Goal: Transaction & Acquisition: Purchase product/service

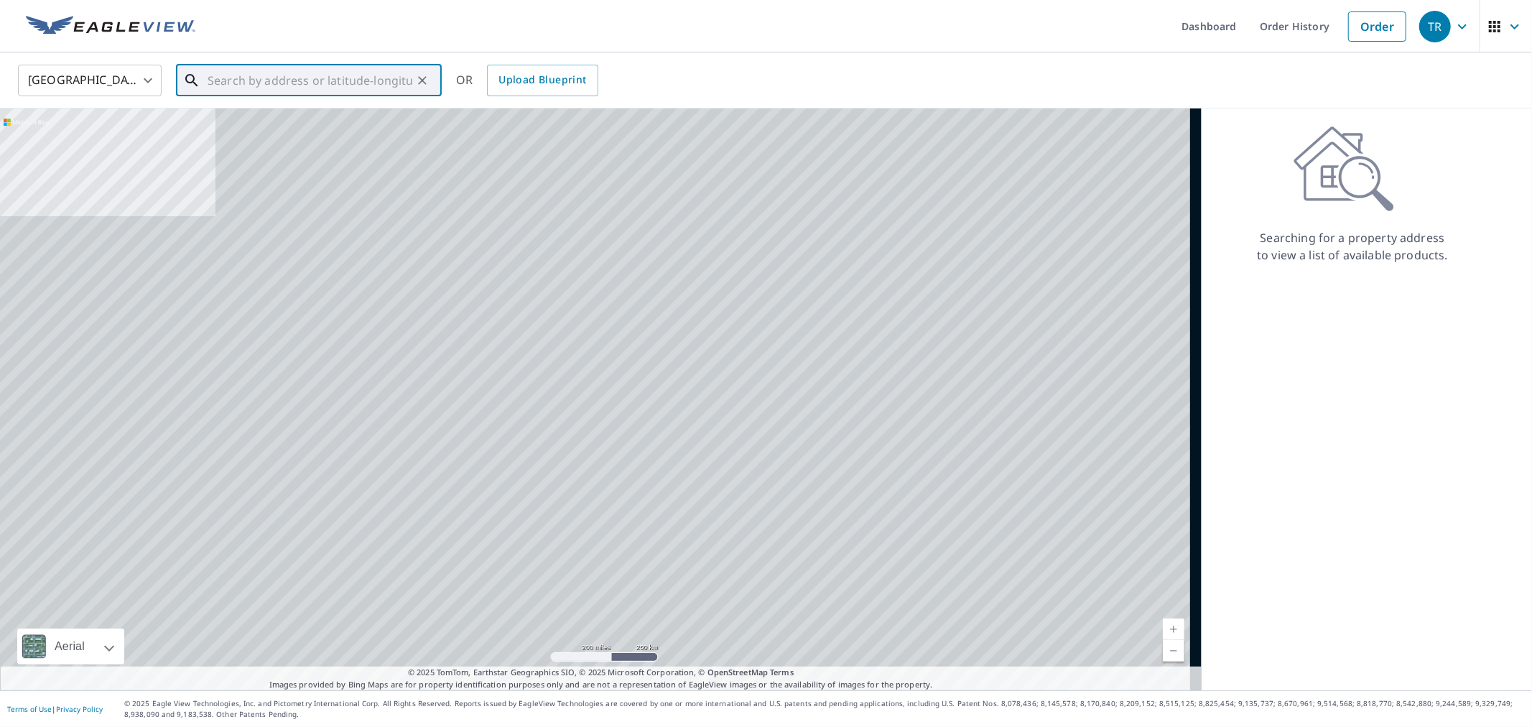
click at [378, 86] on input "text" at bounding box center [310, 80] width 205 height 40
paste input "[STREET_ADDRESS][PERSON_NAME]"
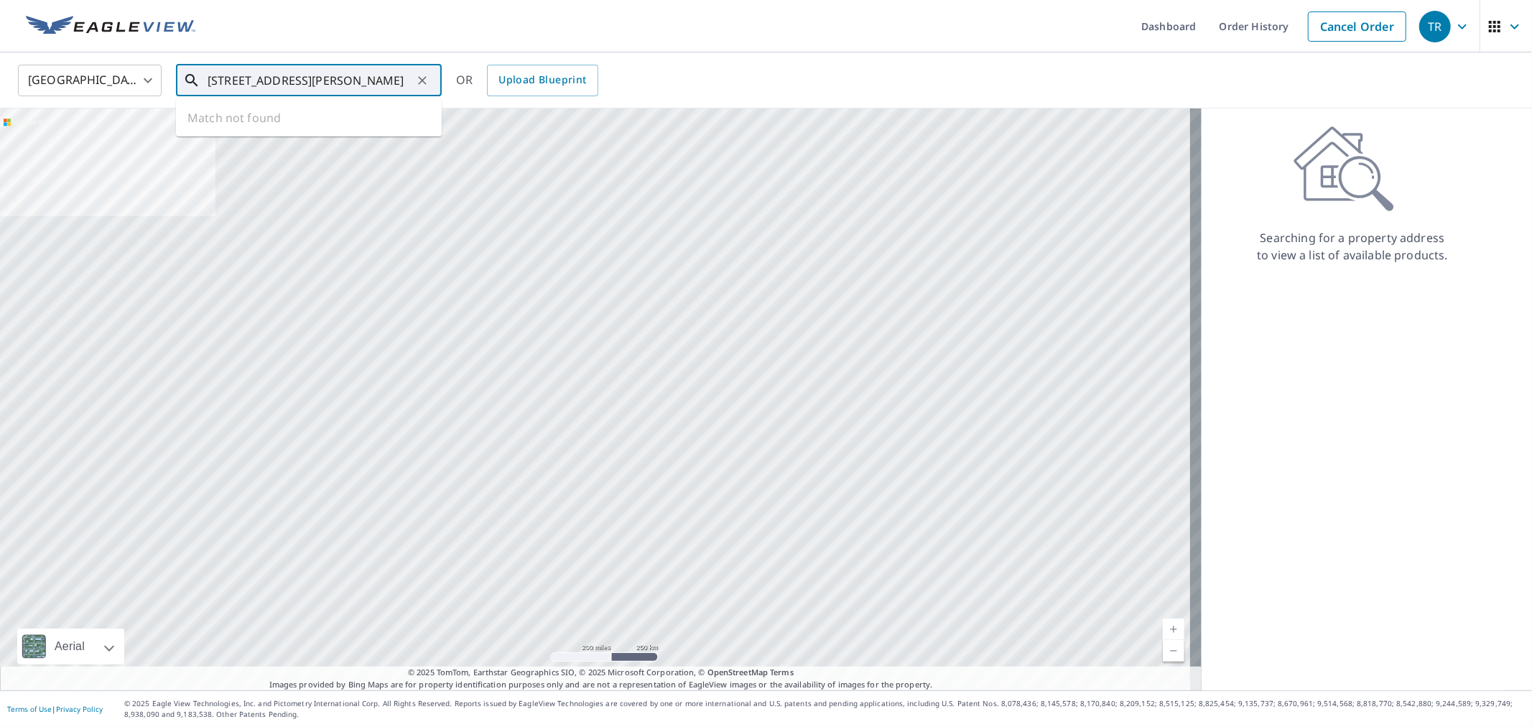
scroll to position [0, 32]
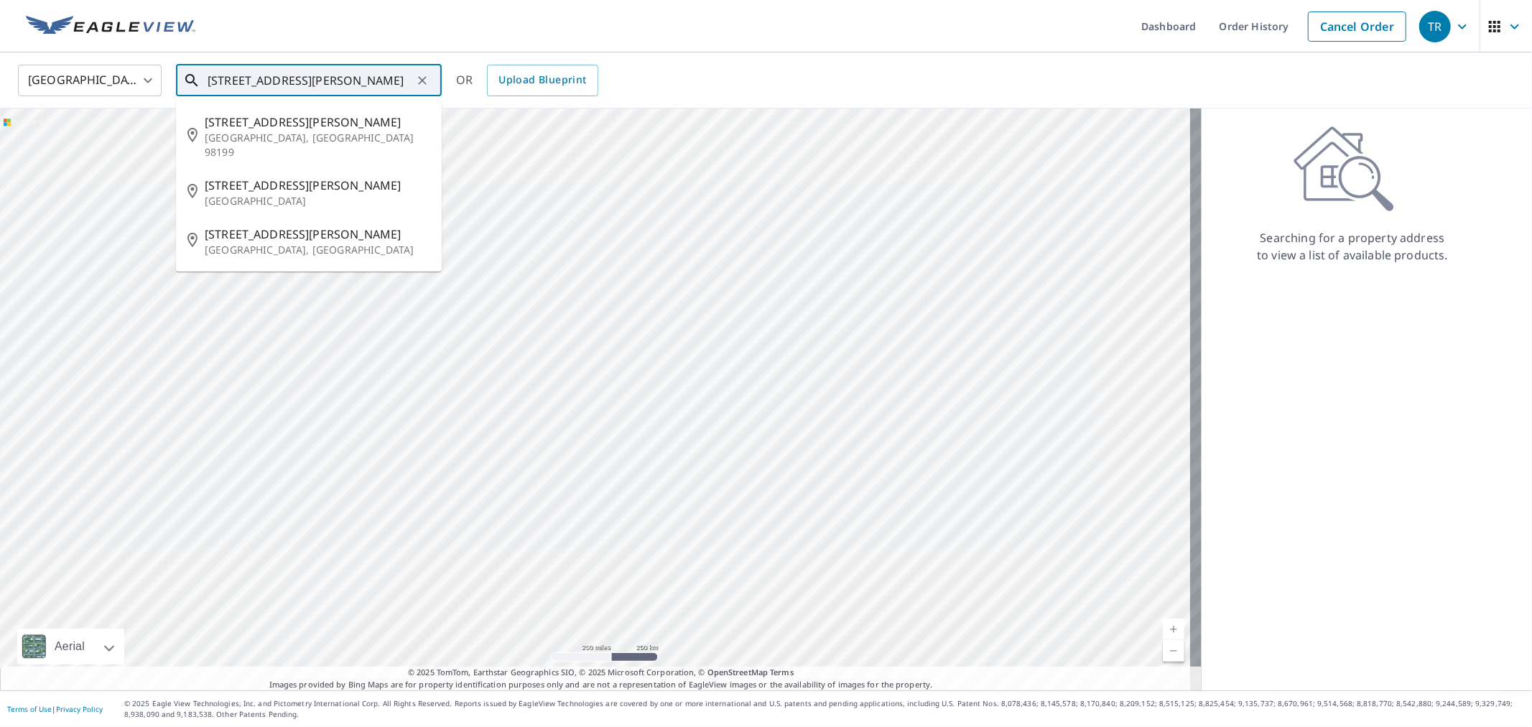
type input "[STREET_ADDRESS][PERSON_NAME]"
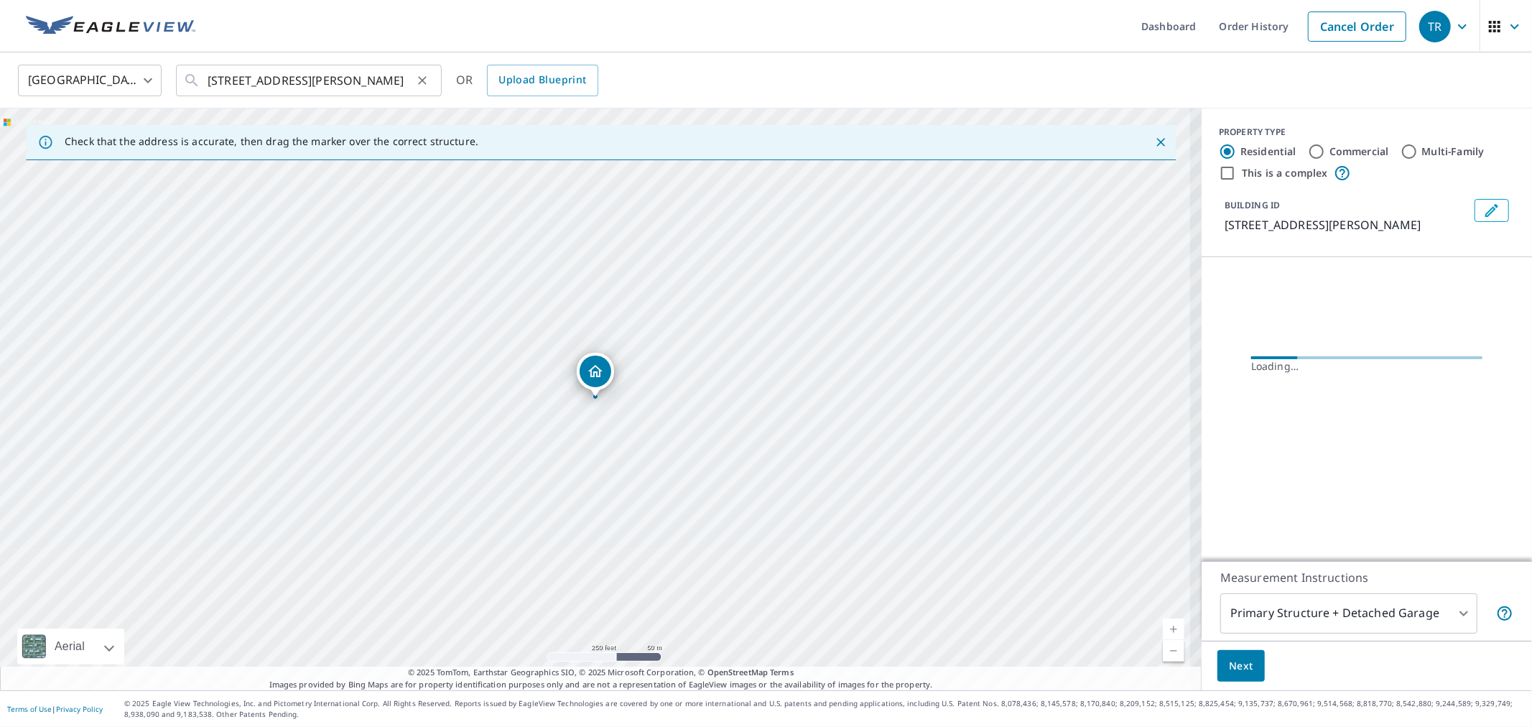
scroll to position [0, 0]
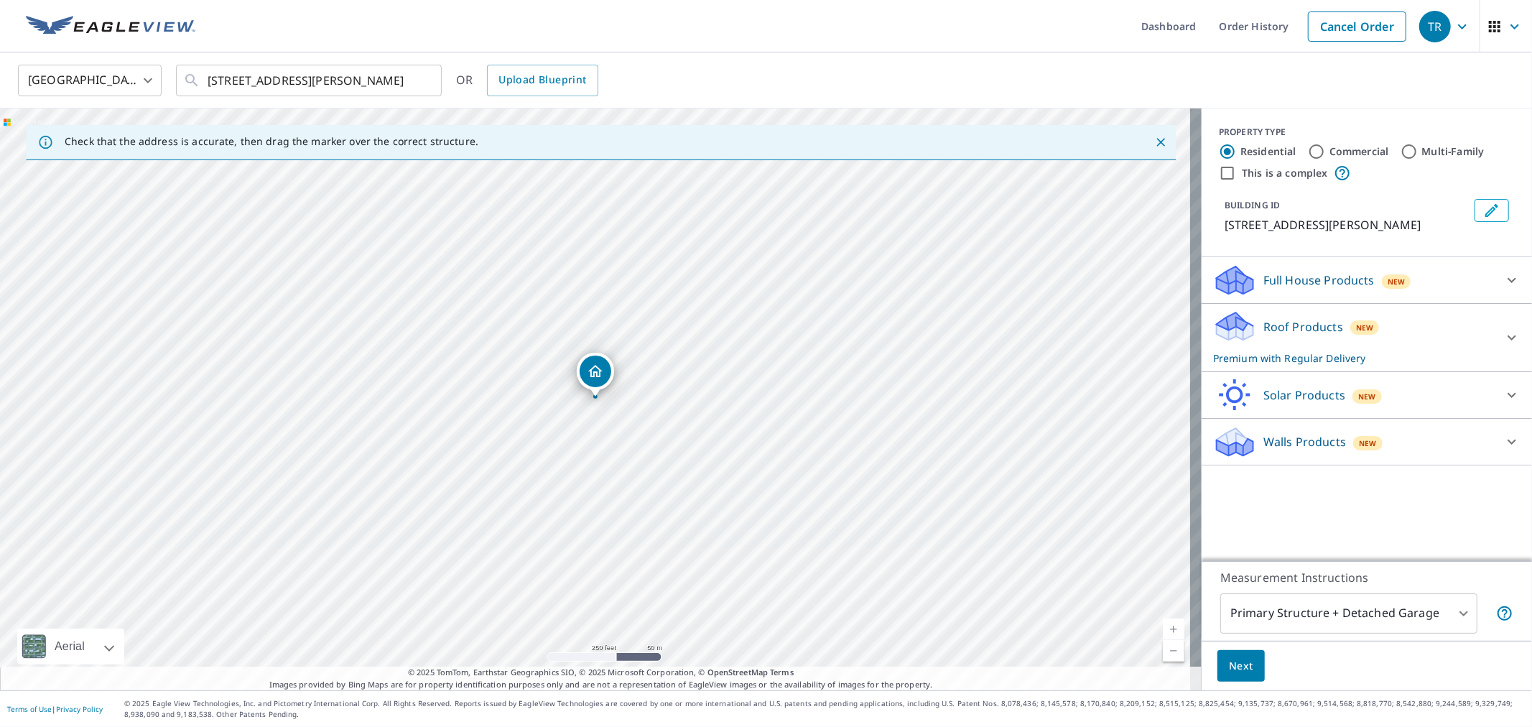
click at [1229, 663] on span "Next" at bounding box center [1241, 666] width 24 height 18
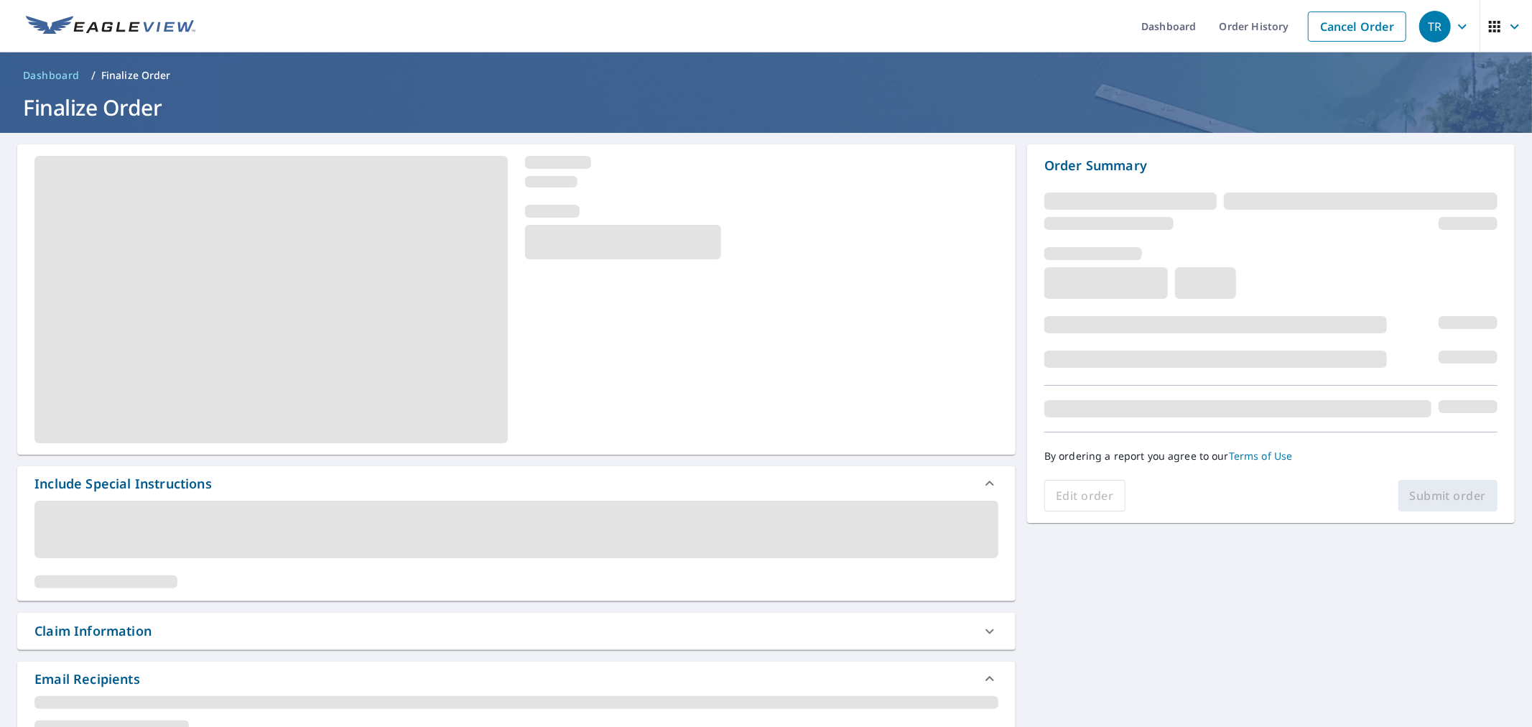
click at [218, 614] on div "Claim Information" at bounding box center [516, 630] width 998 height 37
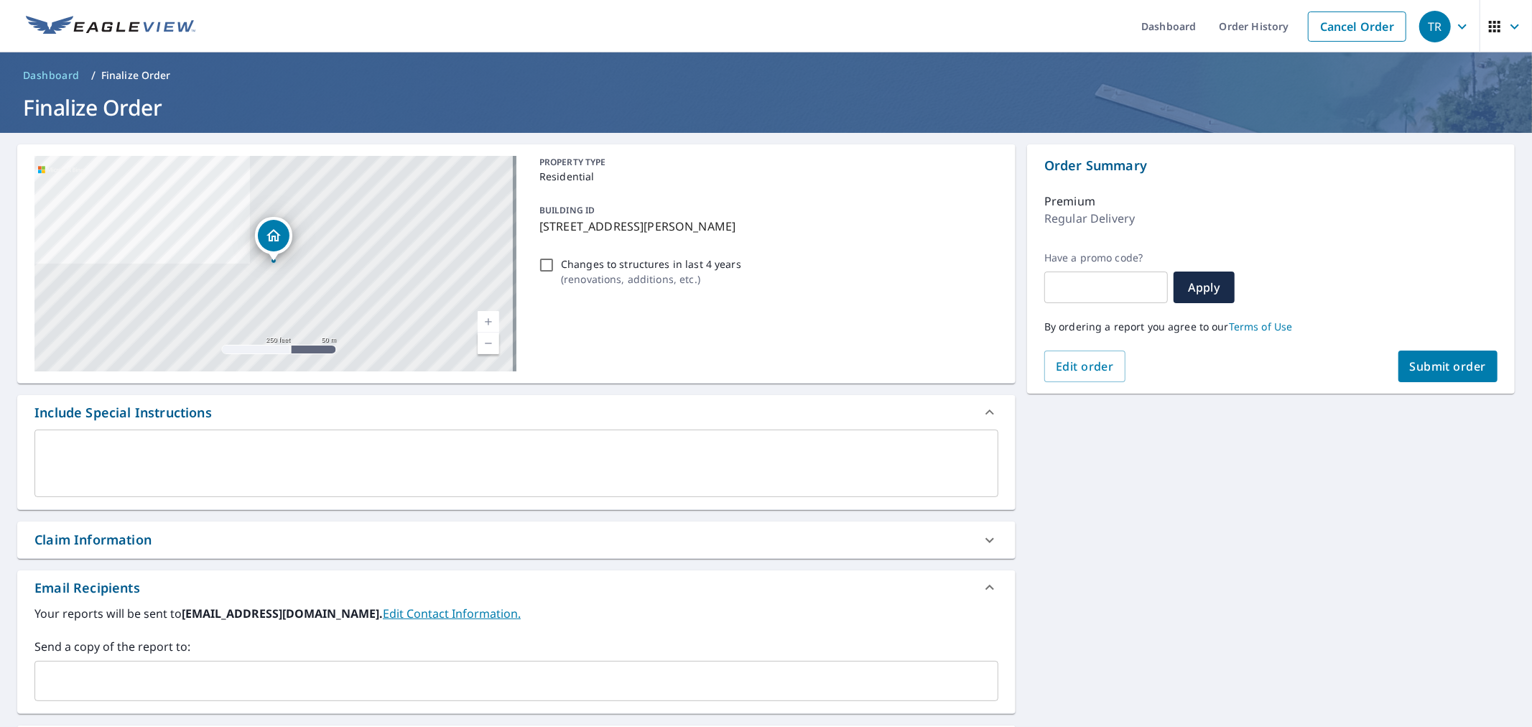
click at [227, 678] on input "text" at bounding box center [505, 680] width 929 height 27
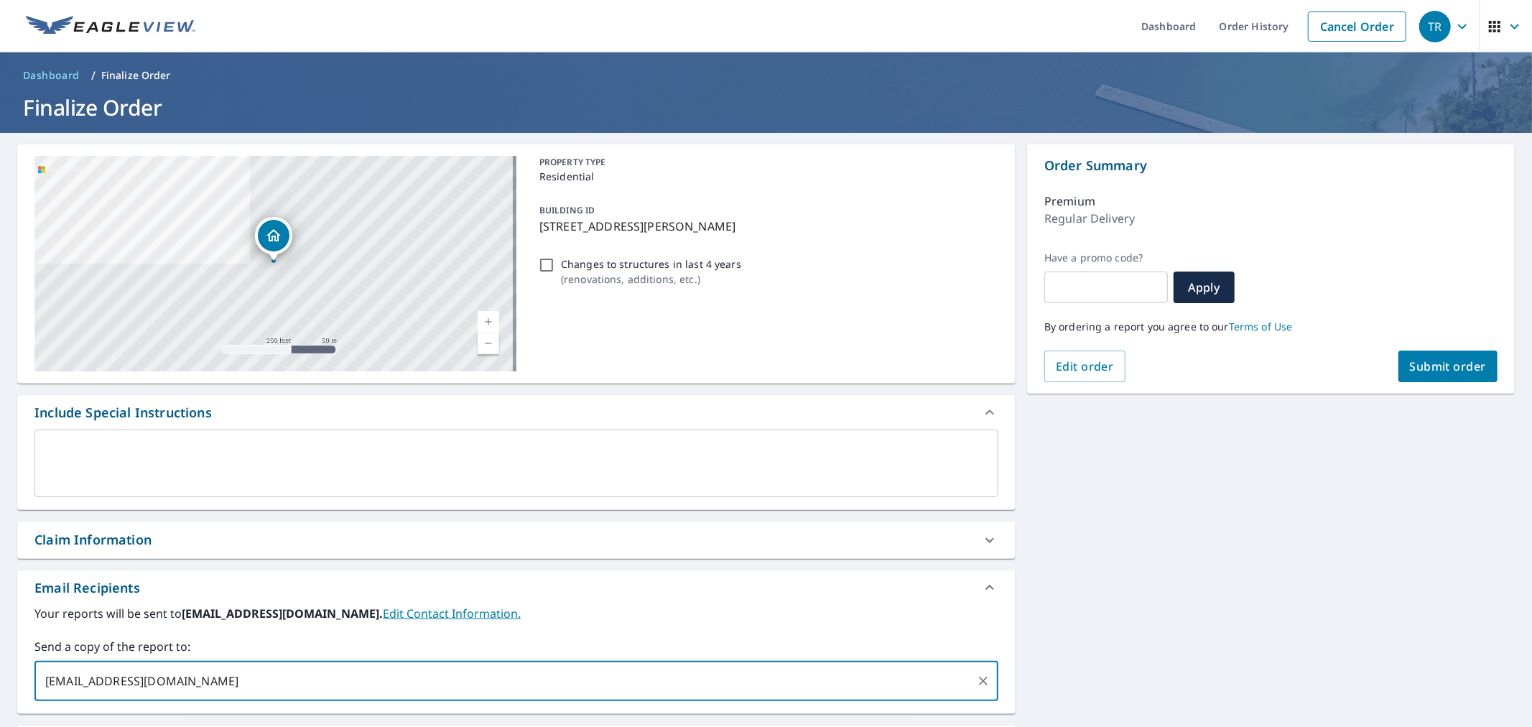
type input "[EMAIL_ADDRESS][DOMAIN_NAME]"
click at [230, 544] on div "Claim Information" at bounding box center [503, 539] width 938 height 19
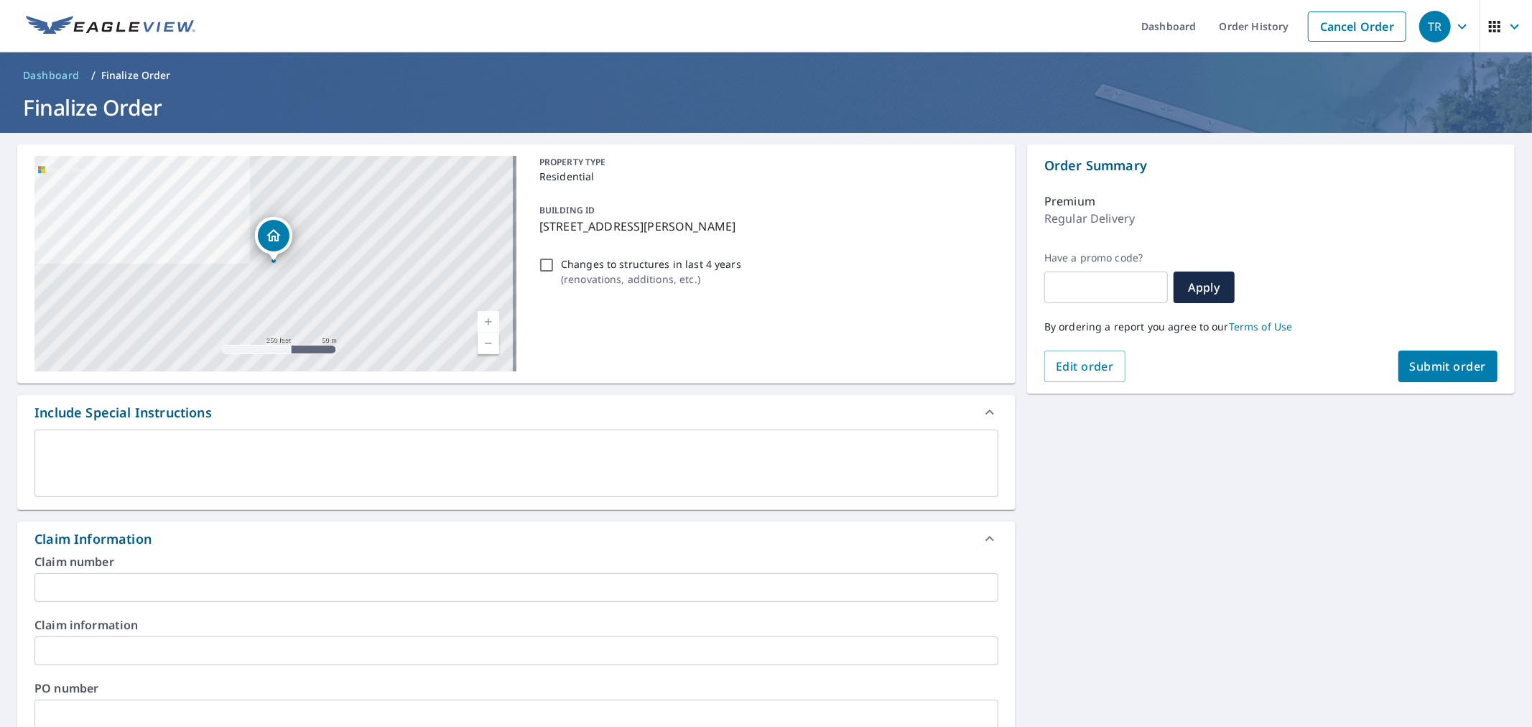
click at [232, 592] on input "text" at bounding box center [516, 587] width 964 height 29
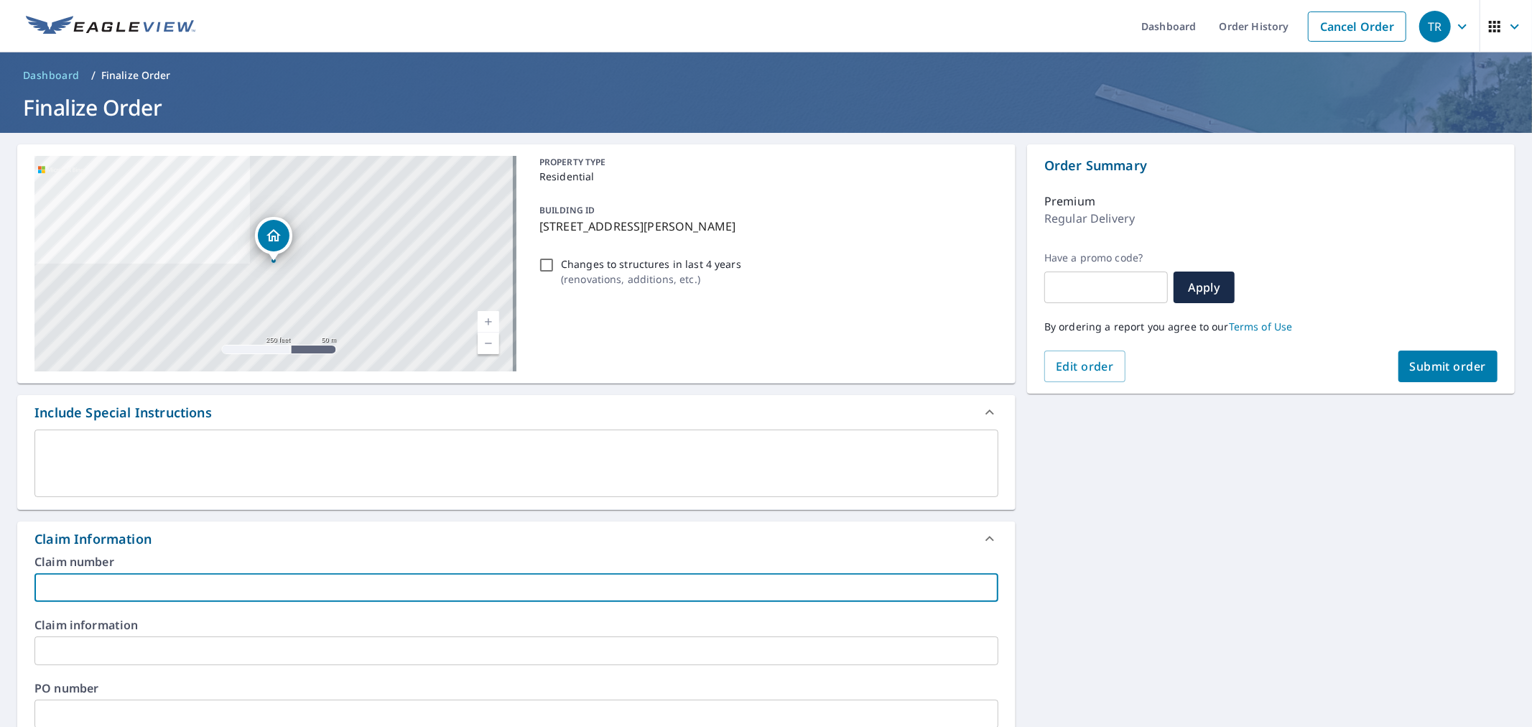
type input "K"
type input "[PERSON_NAME] Eagleview"
click at [213, 694] on div "PO number ​" at bounding box center [516, 705] width 964 height 46
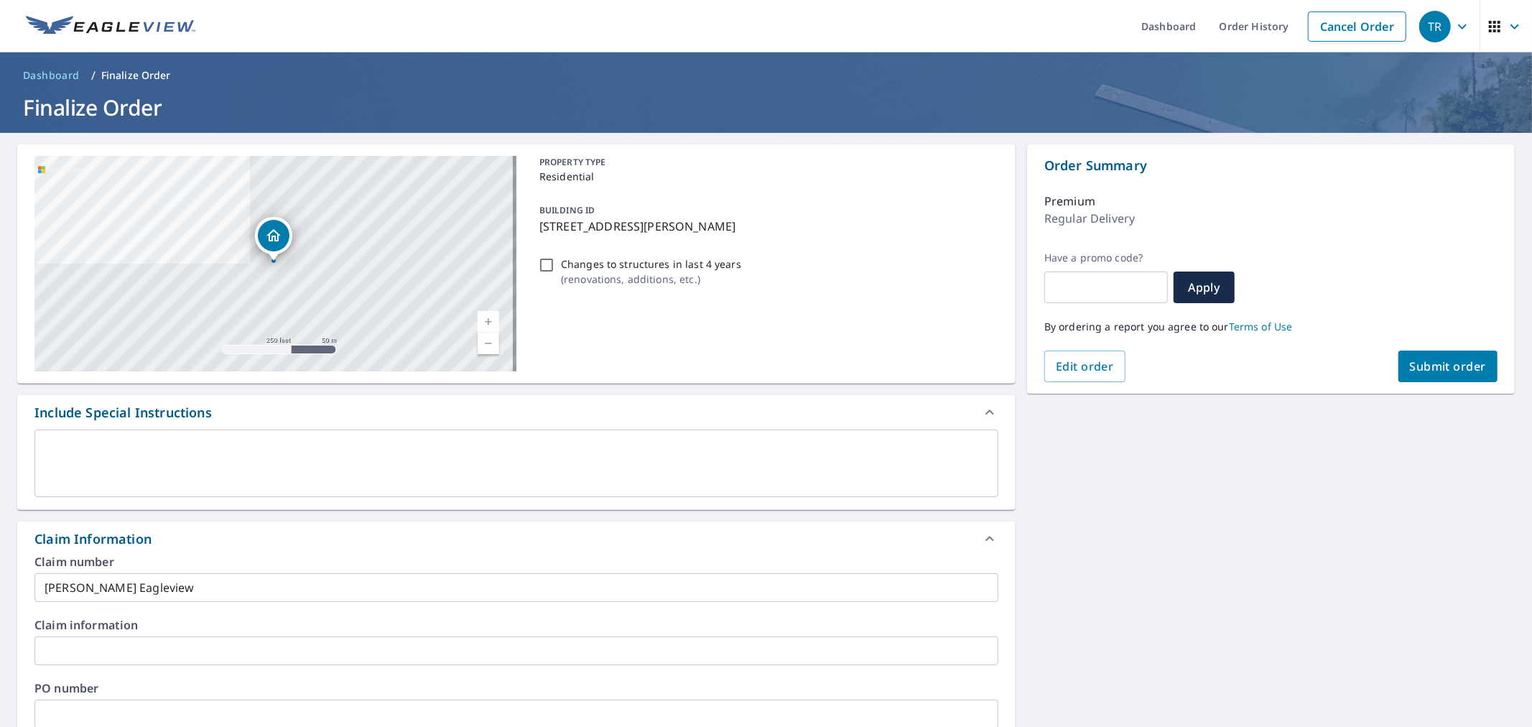
click at [213, 709] on input "text" at bounding box center [516, 713] width 964 height 29
paste input "[PERSON_NAME] Eagleview"
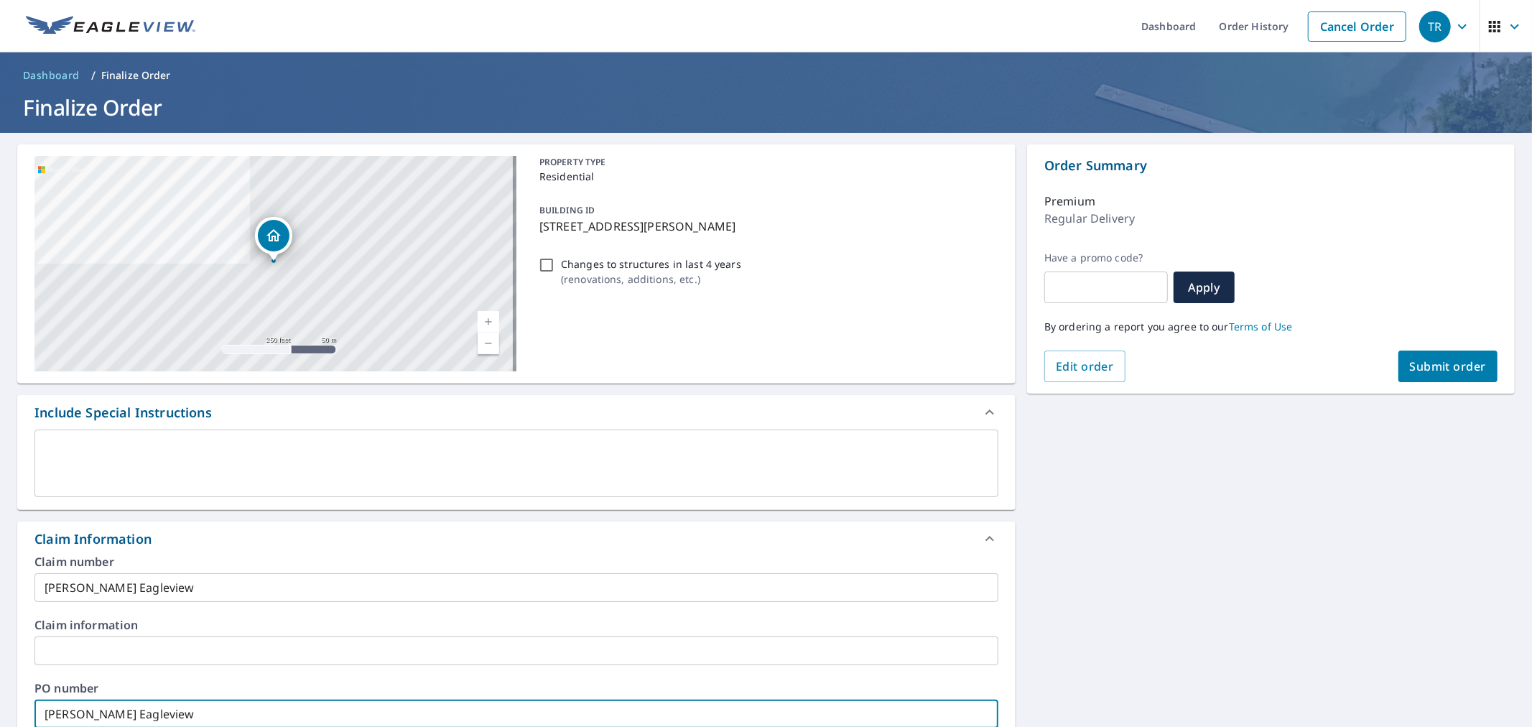
type input "[PERSON_NAME] Eagleview"
click at [218, 460] on textarea at bounding box center [516, 463] width 943 height 41
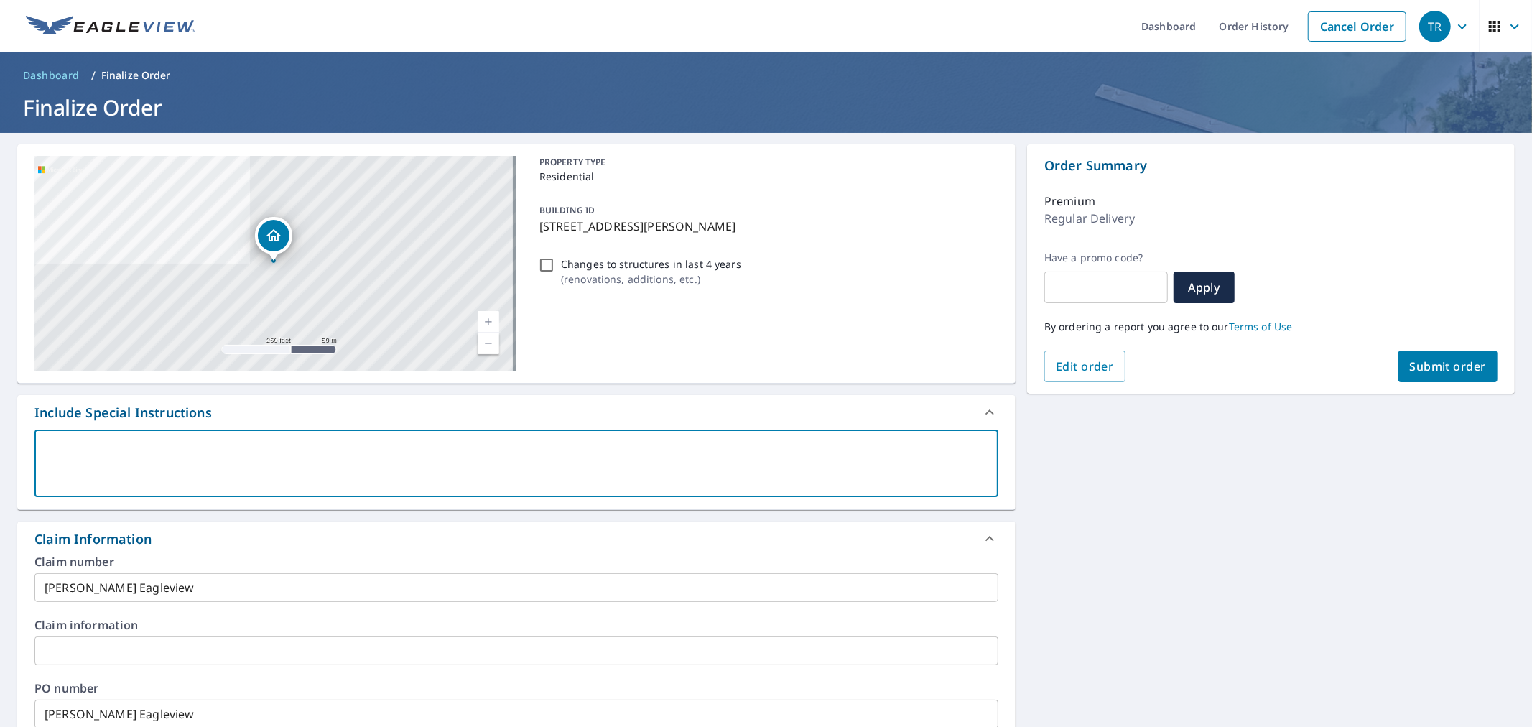
type textarea "T"
type textarea "x"
type textarea "Th"
type textarea "x"
type textarea "Thi"
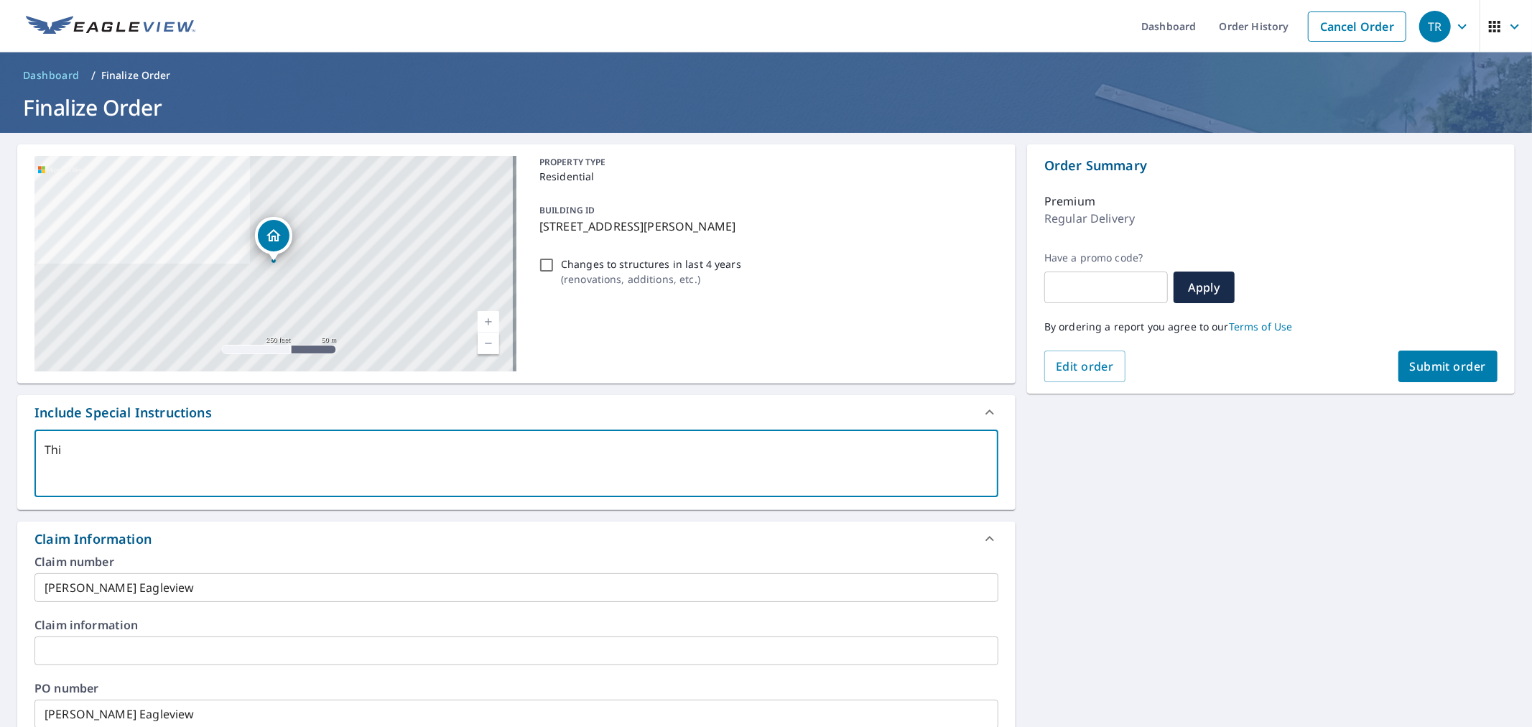
type textarea "x"
type textarea "This"
type textarea "x"
type textarea "This"
type textarea "x"
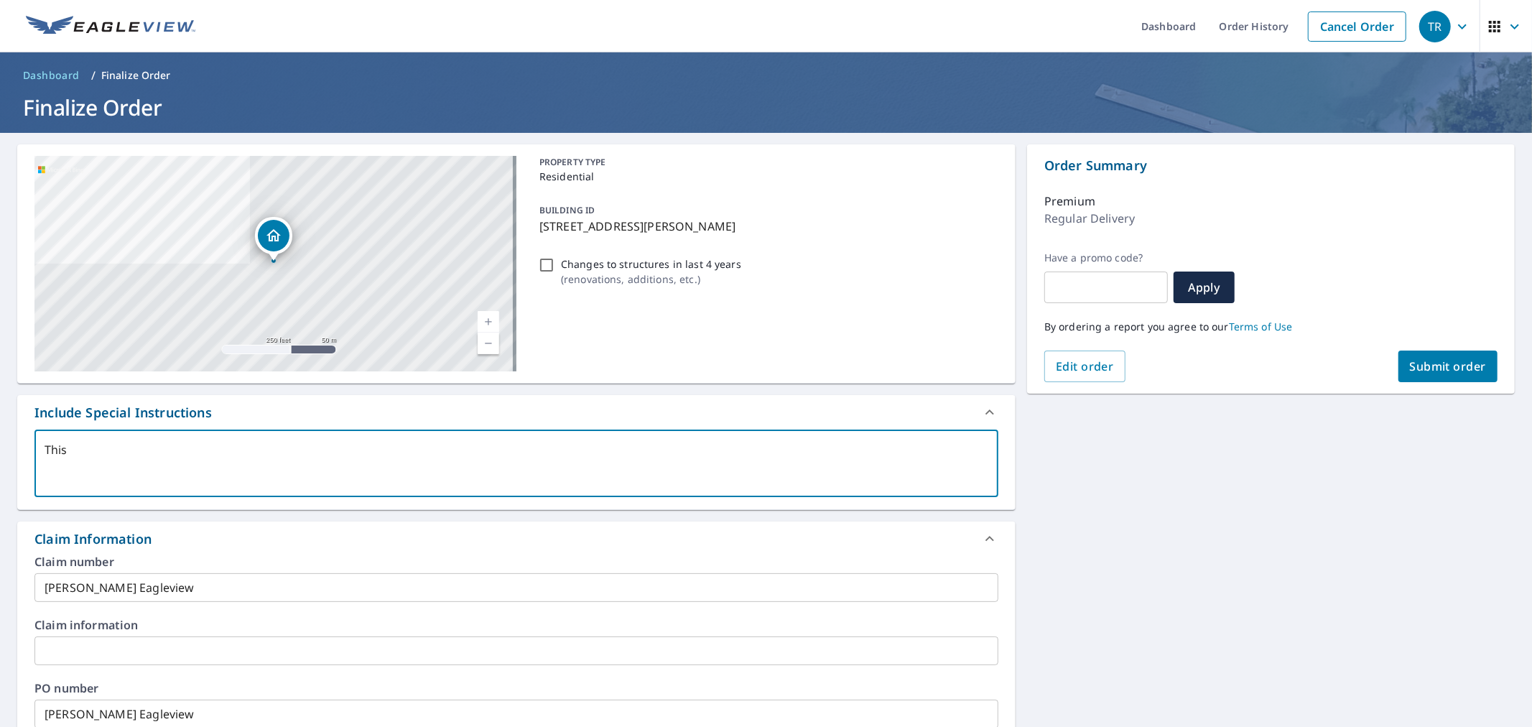
type textarea "This i"
type textarea "x"
type textarea "This is"
type textarea "x"
type textarea "This is"
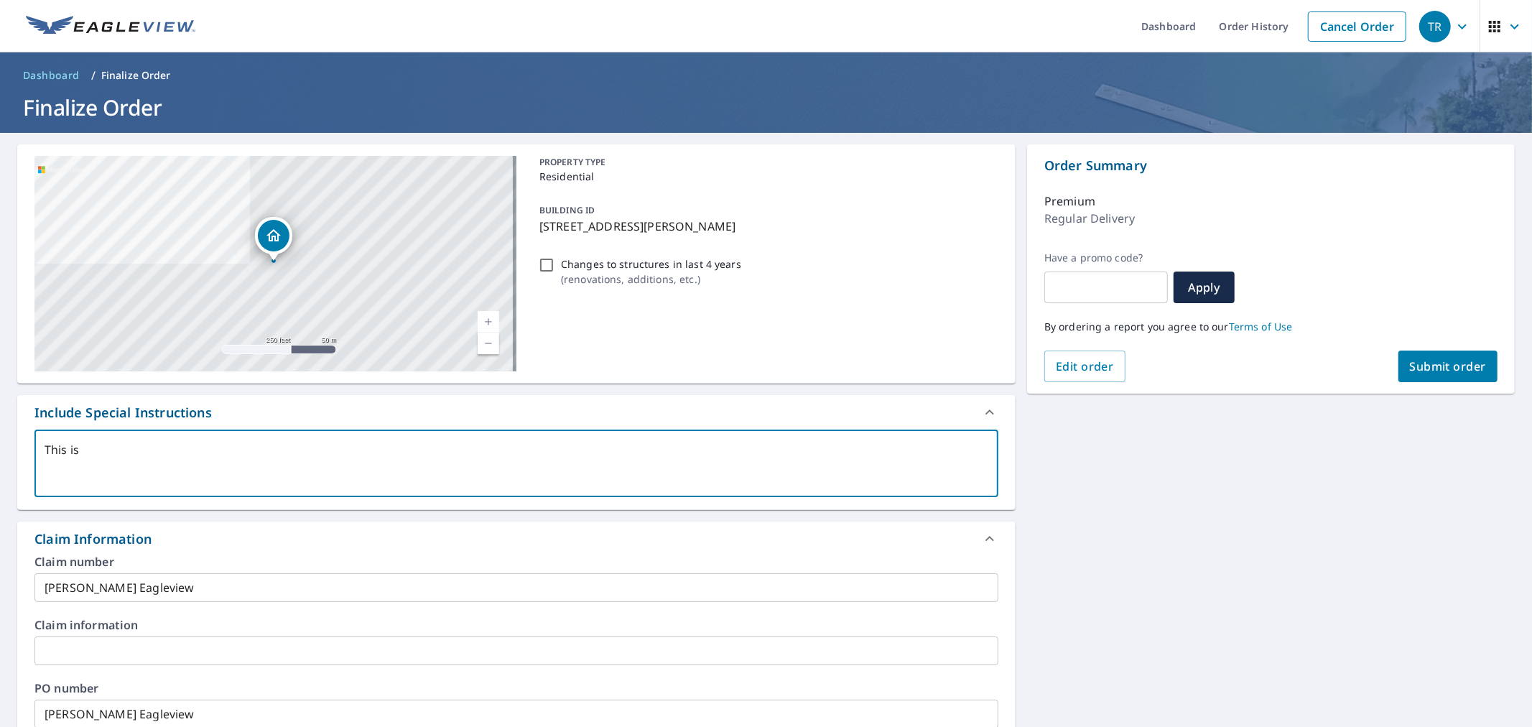
type textarea "x"
type textarea "This is a"
type textarea "x"
type textarea "This is a"
type textarea "x"
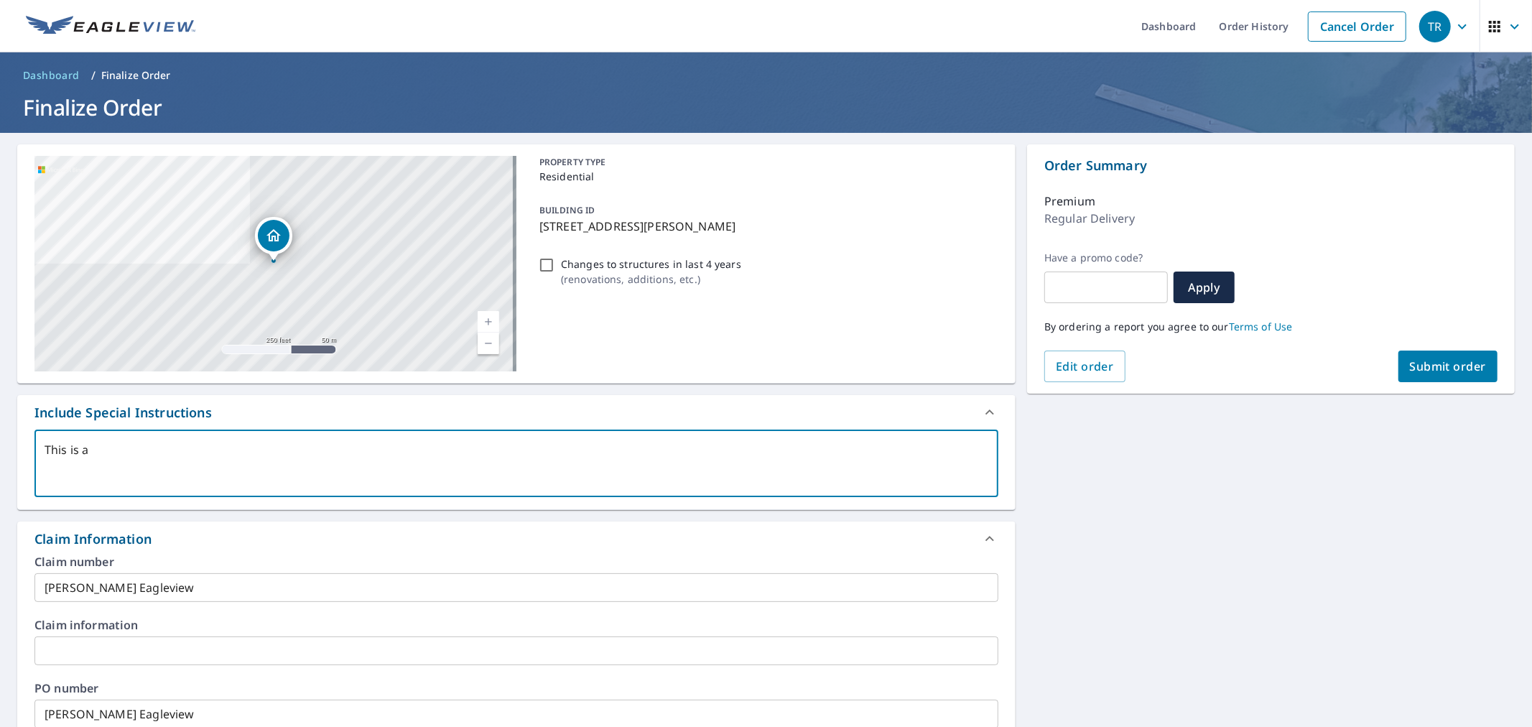
type textarea "This is a t"
type textarea "x"
type textarea "This is a tw"
type textarea "x"
type textarea "This is a two"
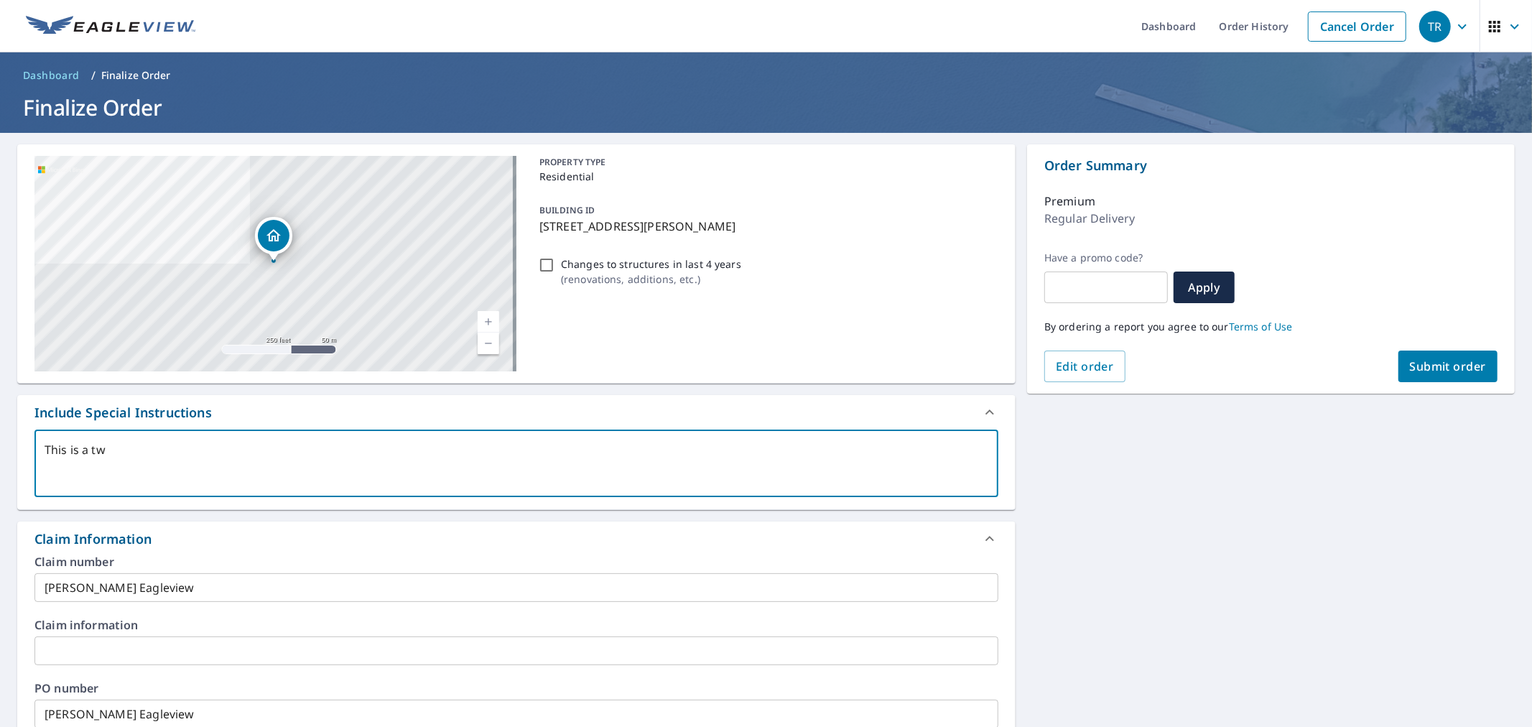
type textarea "x"
type textarea "This is a two"
type textarea "x"
type textarea "This is a two u"
type textarea "x"
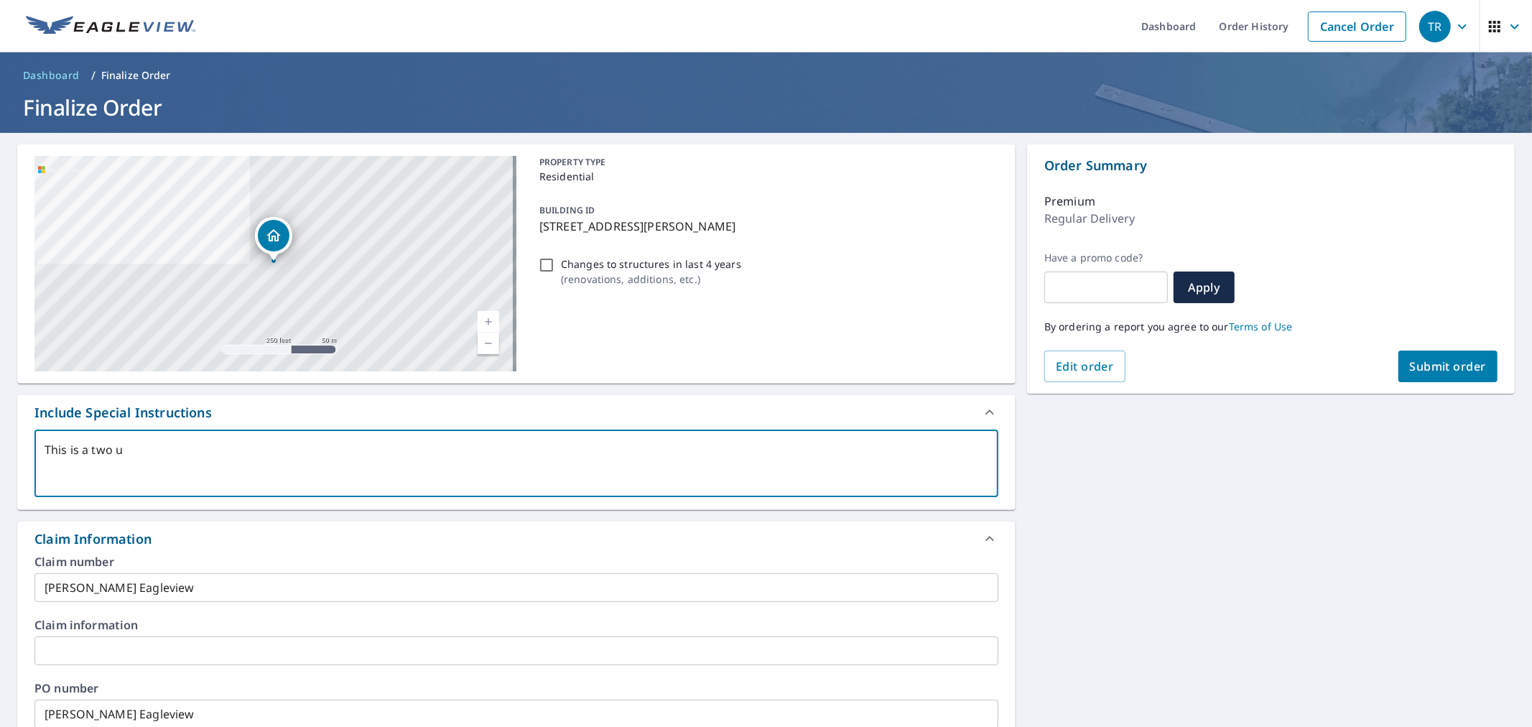
type textarea "This is a two un"
type textarea "x"
type textarea "This is a two uni"
type textarea "x"
type textarea "This is a two unit"
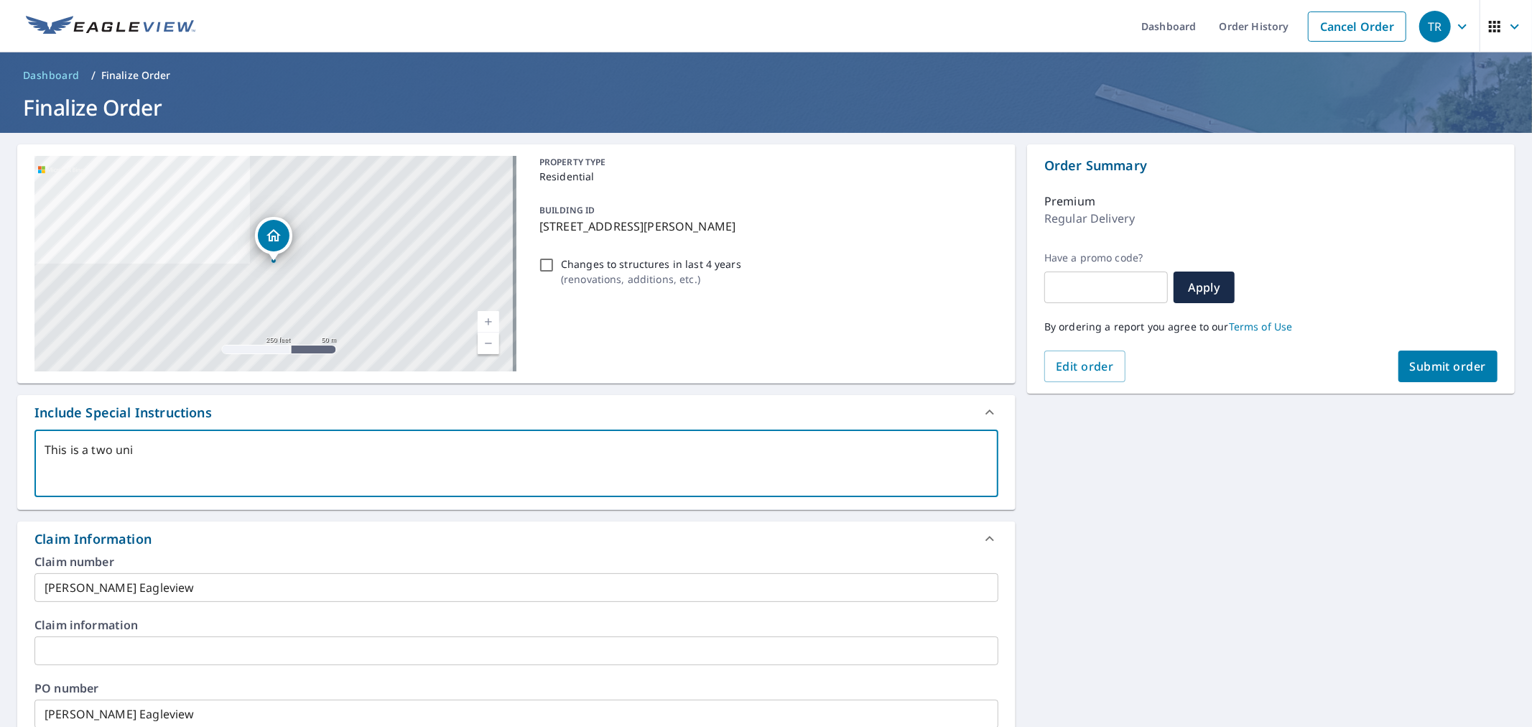
type textarea "x"
type textarea "This is a two unit"
type textarea "x"
type textarea "This is a two unit t"
type textarea "x"
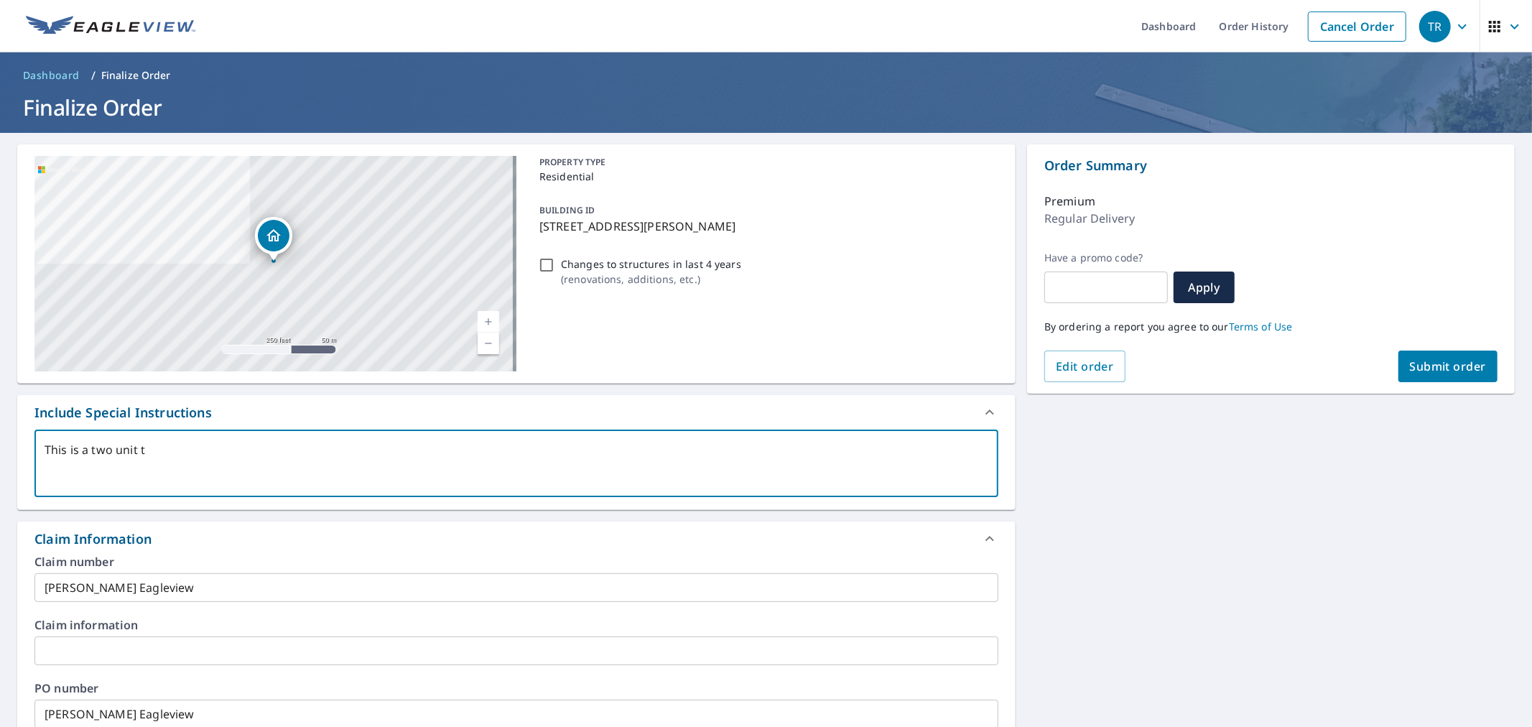
type textarea "This is a two unit to"
type textarea "x"
type textarea "This is a two unit tow"
type textarea "x"
type textarea "This is a two unit town"
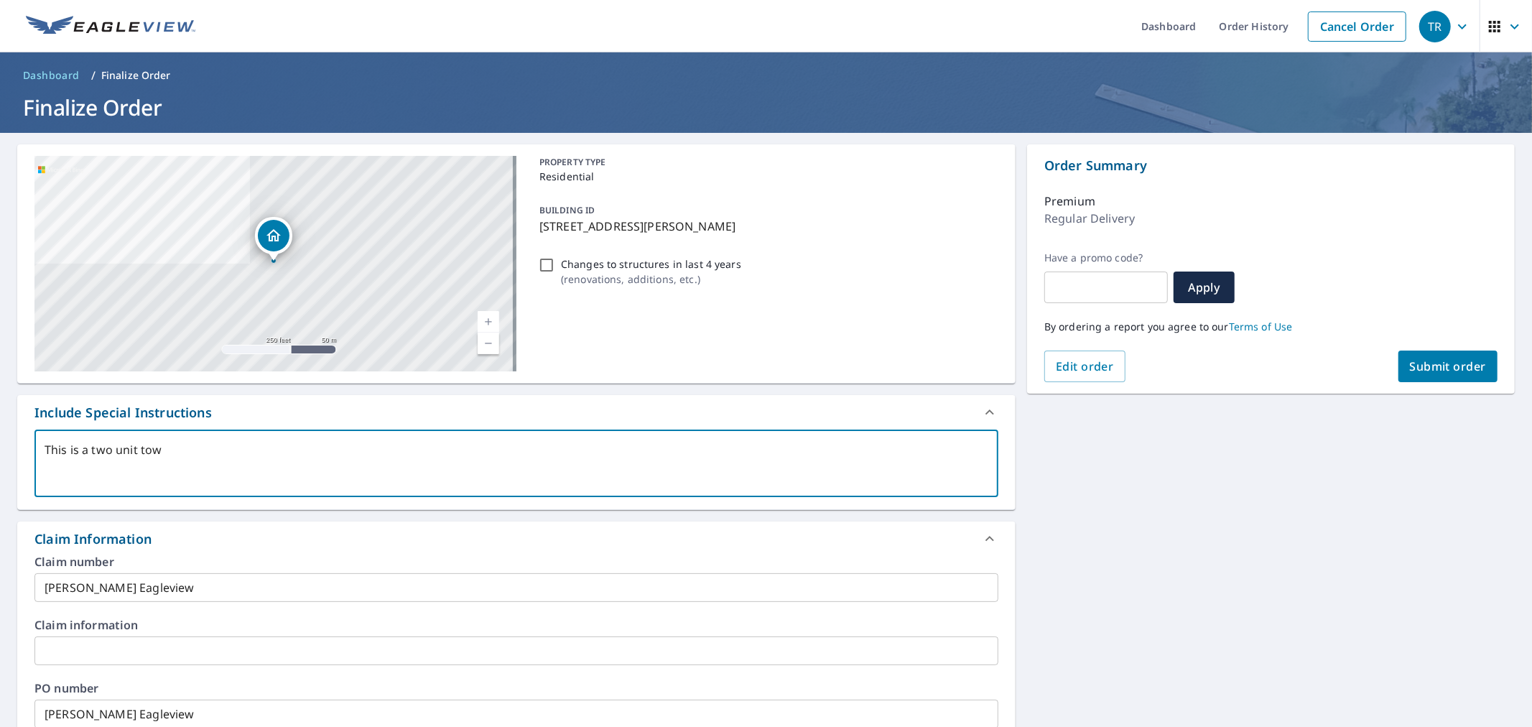
type textarea "x"
type textarea "This is a two unit townh"
type textarea "x"
type textarea "This is a two unit townho"
type textarea "x"
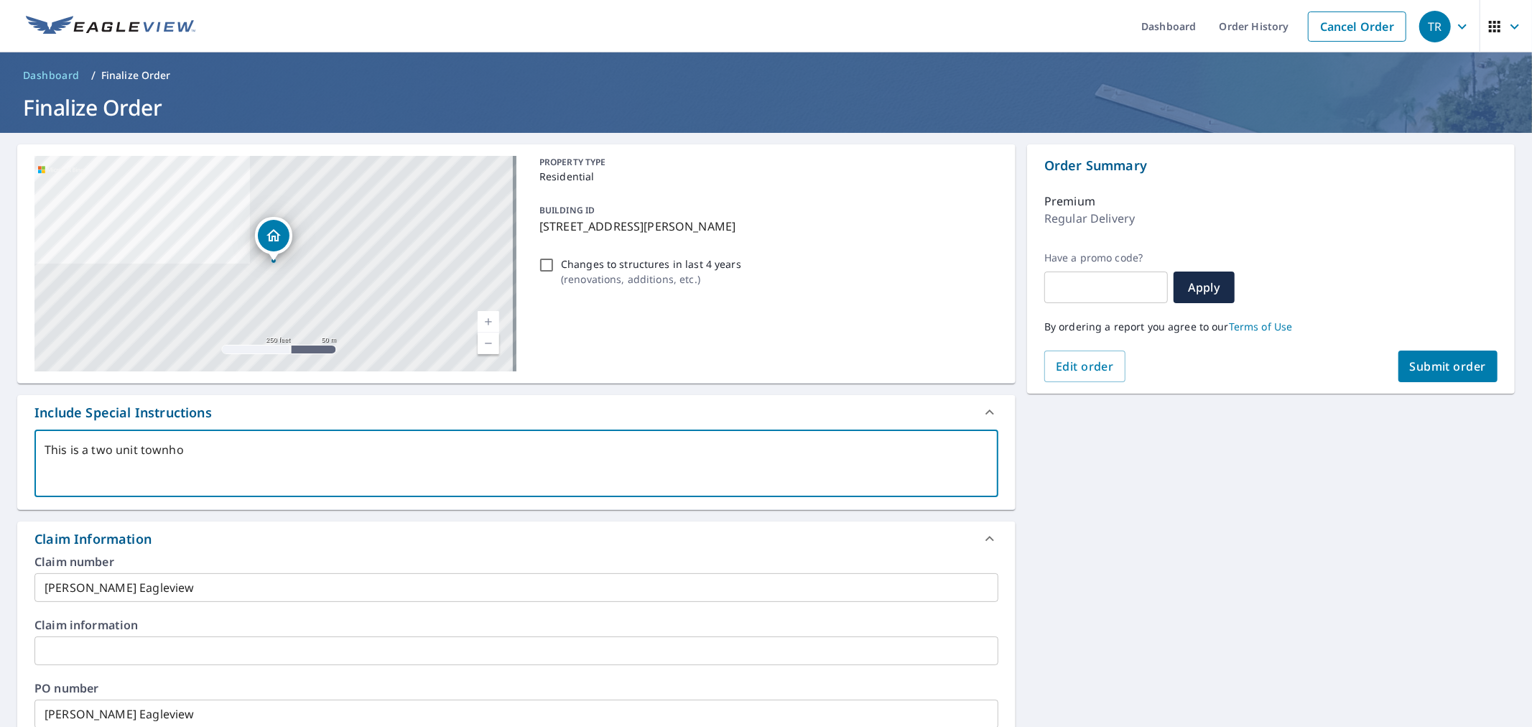
type textarea "This is a two unit townhom"
type textarea "x"
type textarea "This is a two unit townhome"
type textarea "x"
type textarea "This is a two unit townhome."
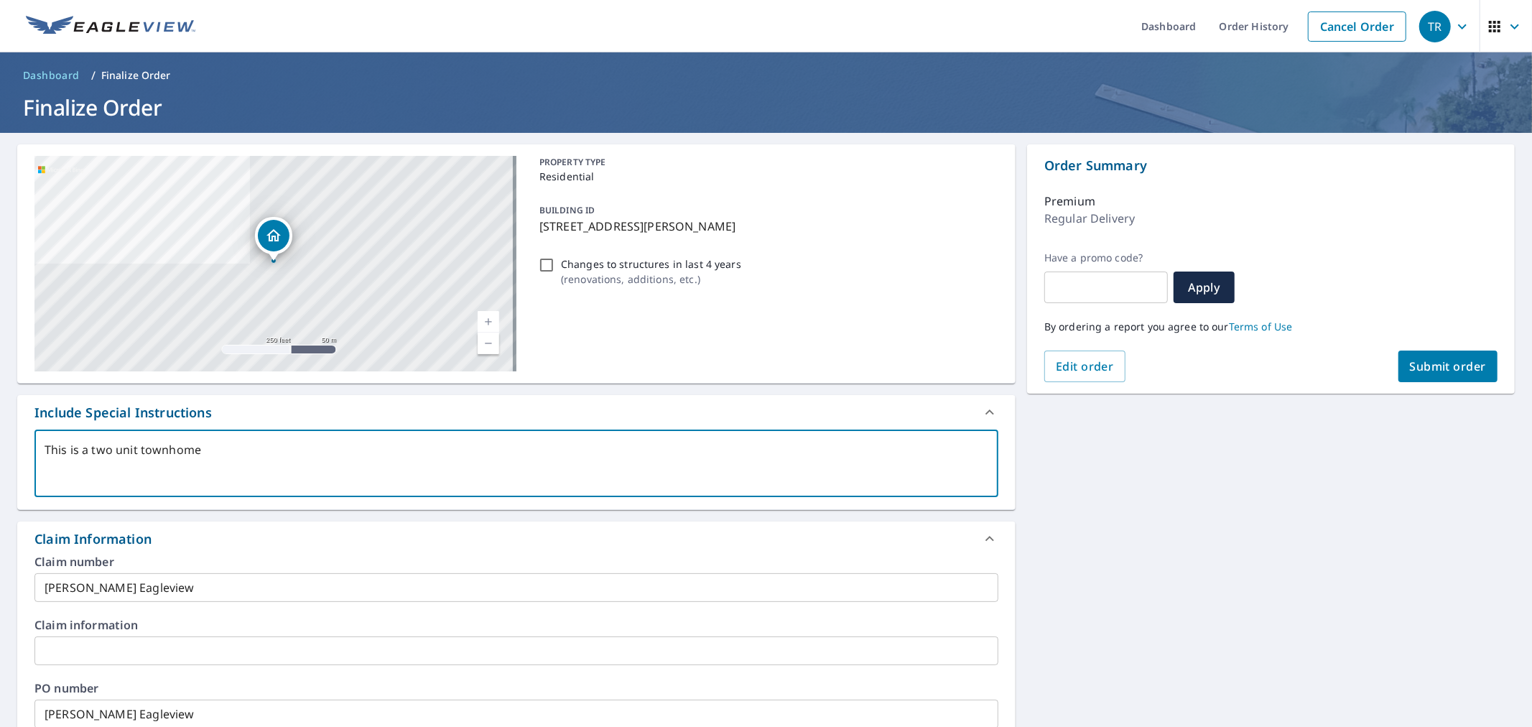
type textarea "x"
type textarea "This is a two unit townhome."
type textarea "x"
type textarea "This is a two unit townhome. I"
type textarea "x"
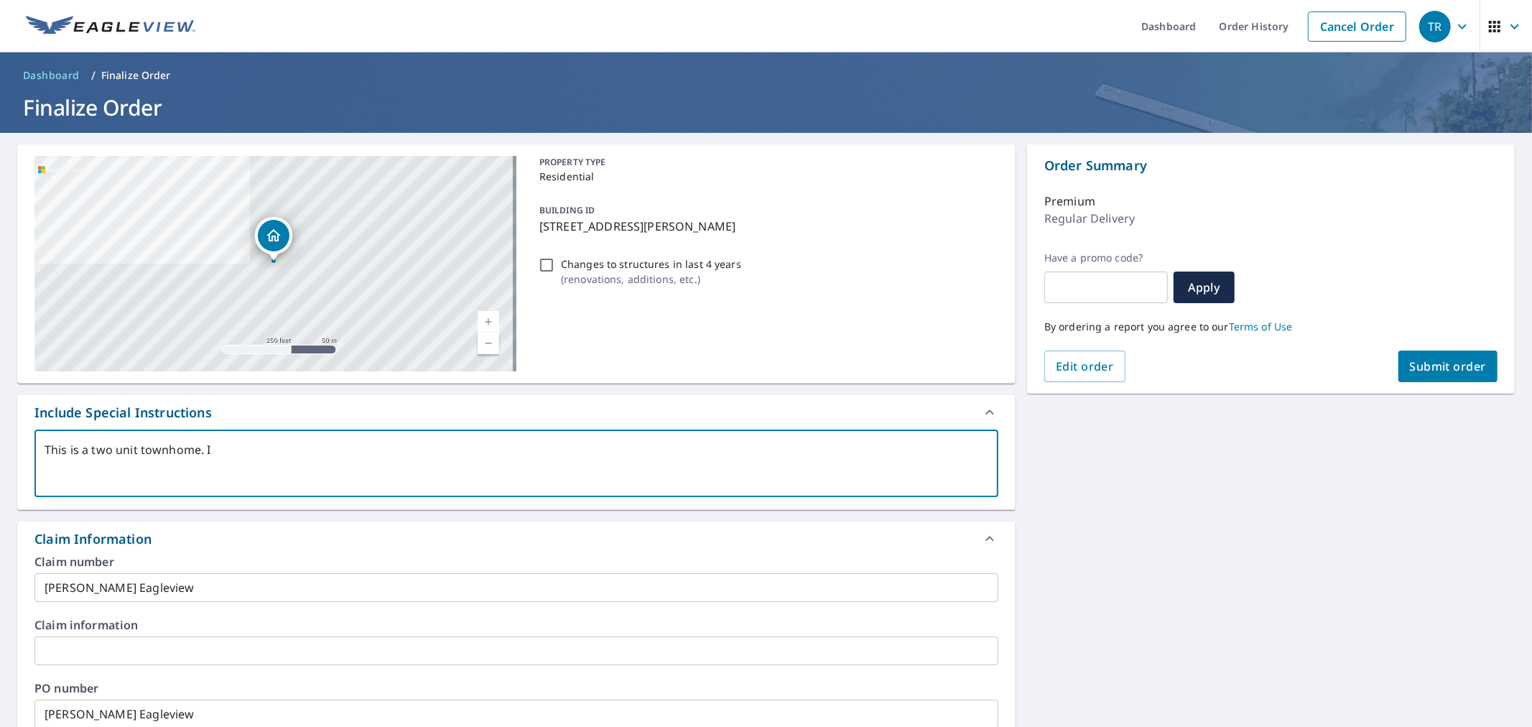
type textarea "This is a two unit townhome. I"
type textarea "x"
type textarea "This is a two unit townhome. I n"
type textarea "x"
type textarea "This is a two unit townhome. I ne"
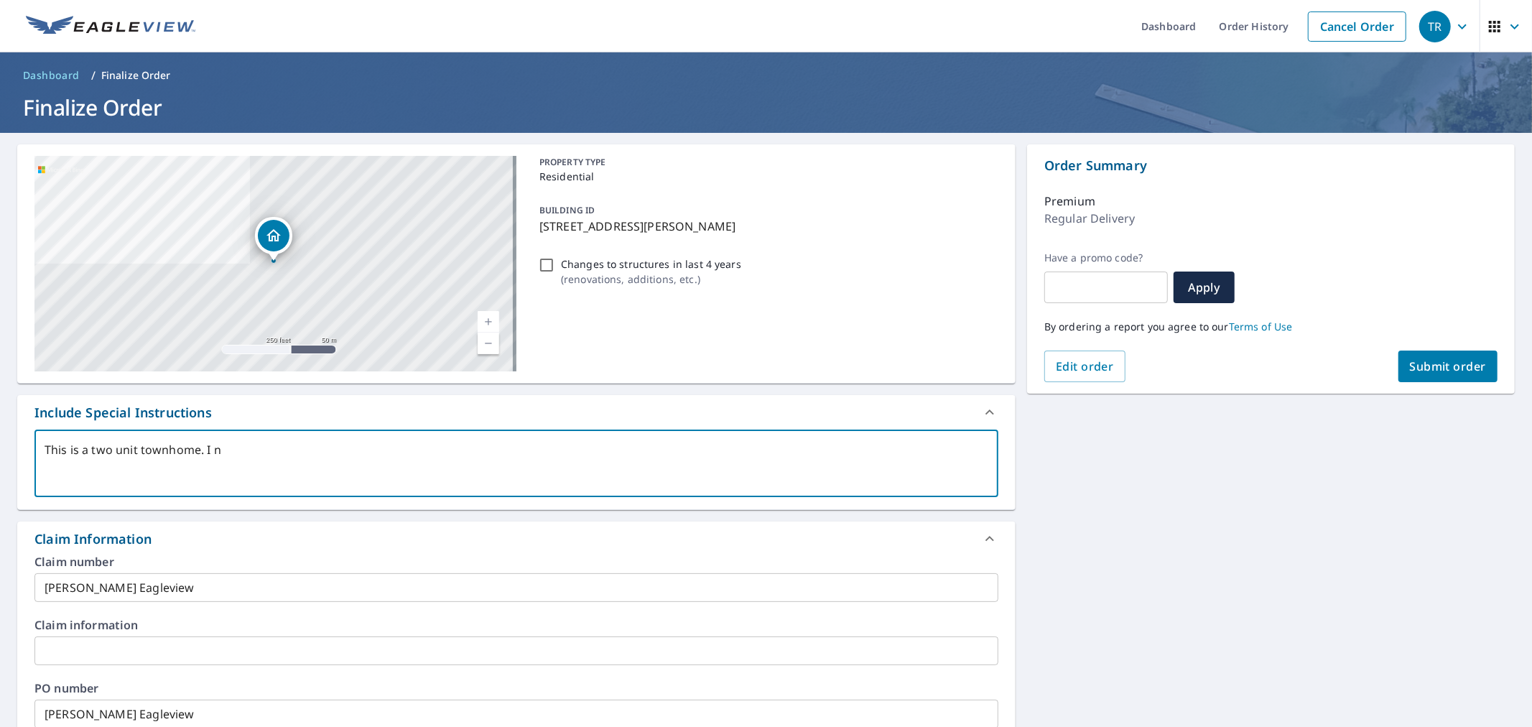
type textarea "x"
type textarea "This is a two unit townhome. I nee"
type textarea "x"
type textarea "This is a two unit townhome. I need"
type textarea "x"
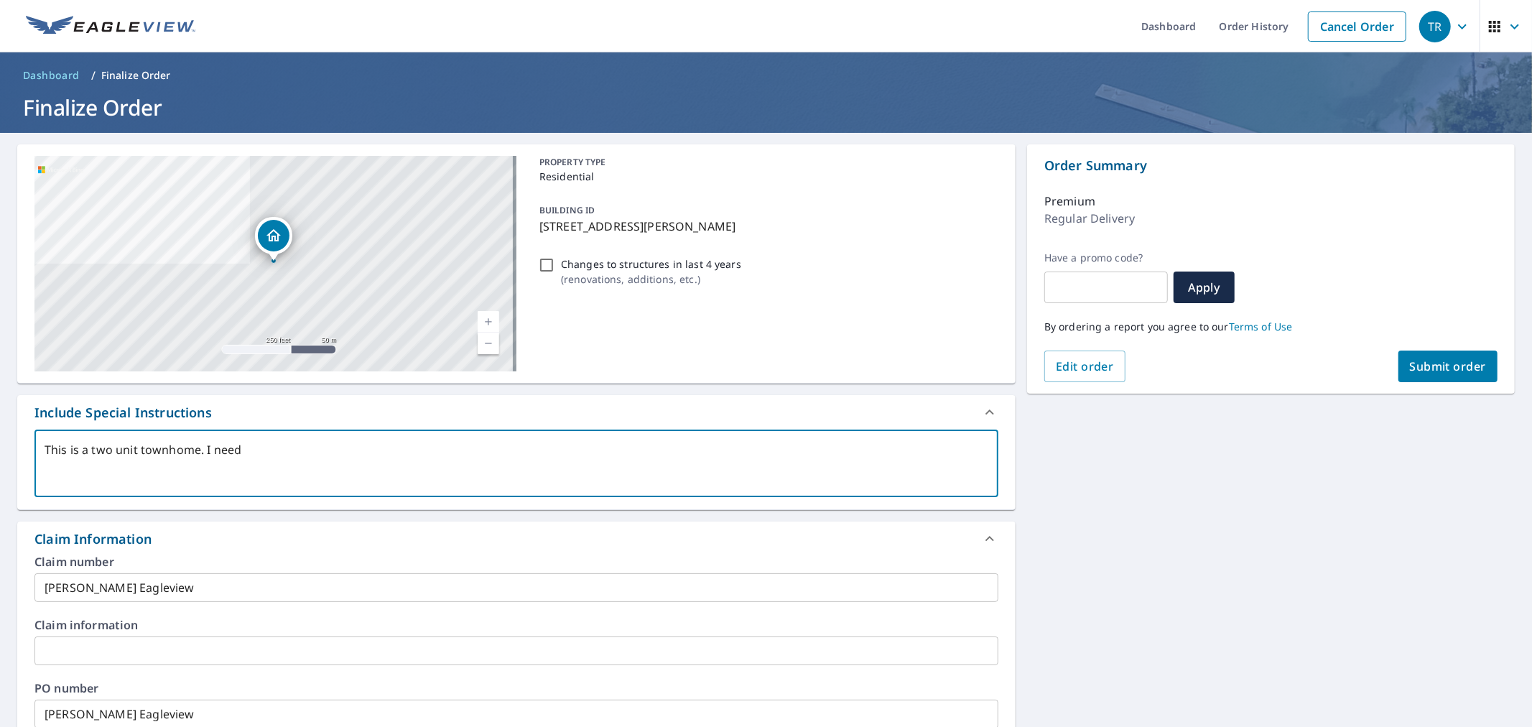
type textarea "This is a two unit townhome. I need"
type textarea "x"
type textarea "This is a two unit townhome. I need m"
type textarea "x"
type textarea "This is a two unit townhome. I need me"
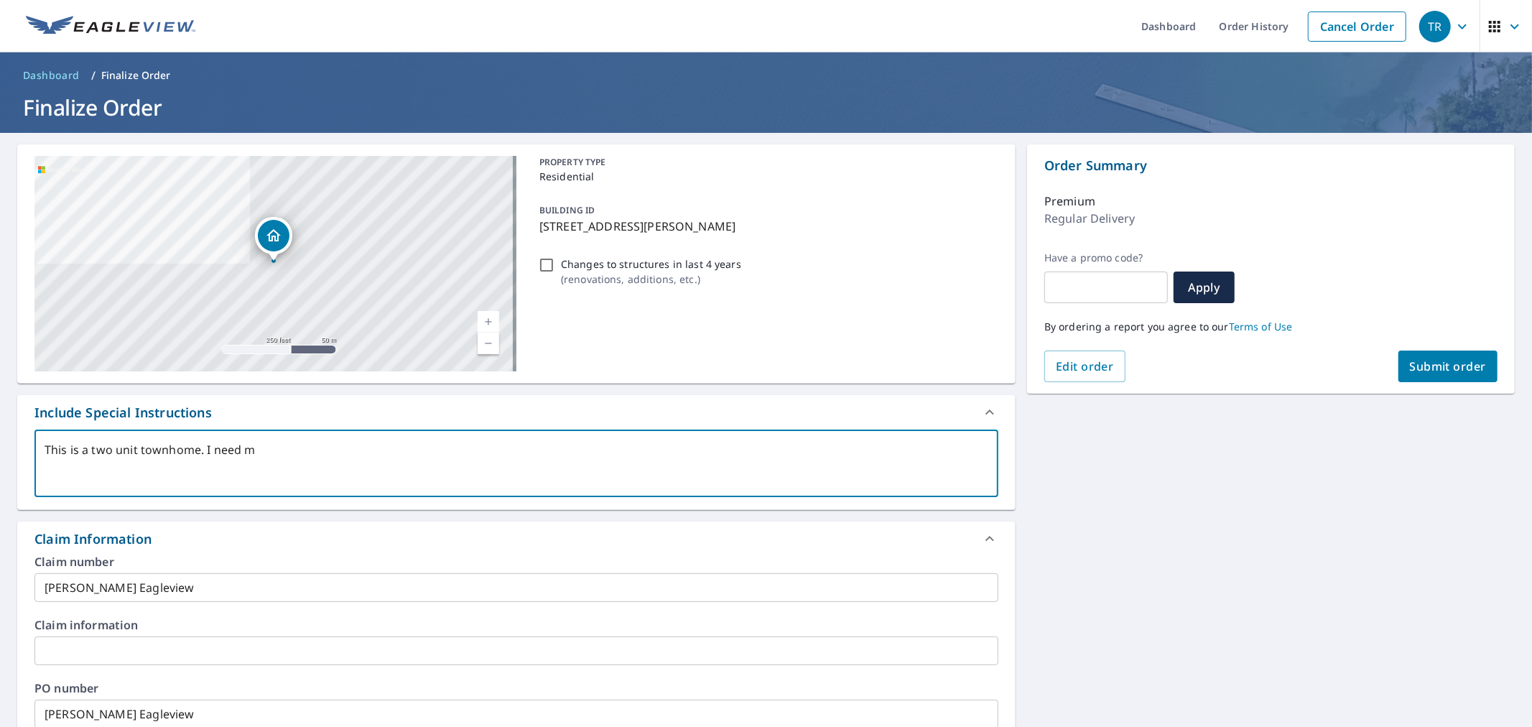
type textarea "x"
type textarea "This is a two unit townhome. I need mea"
type textarea "x"
type textarea "This is a two unit townhome. I need meas"
type textarea "x"
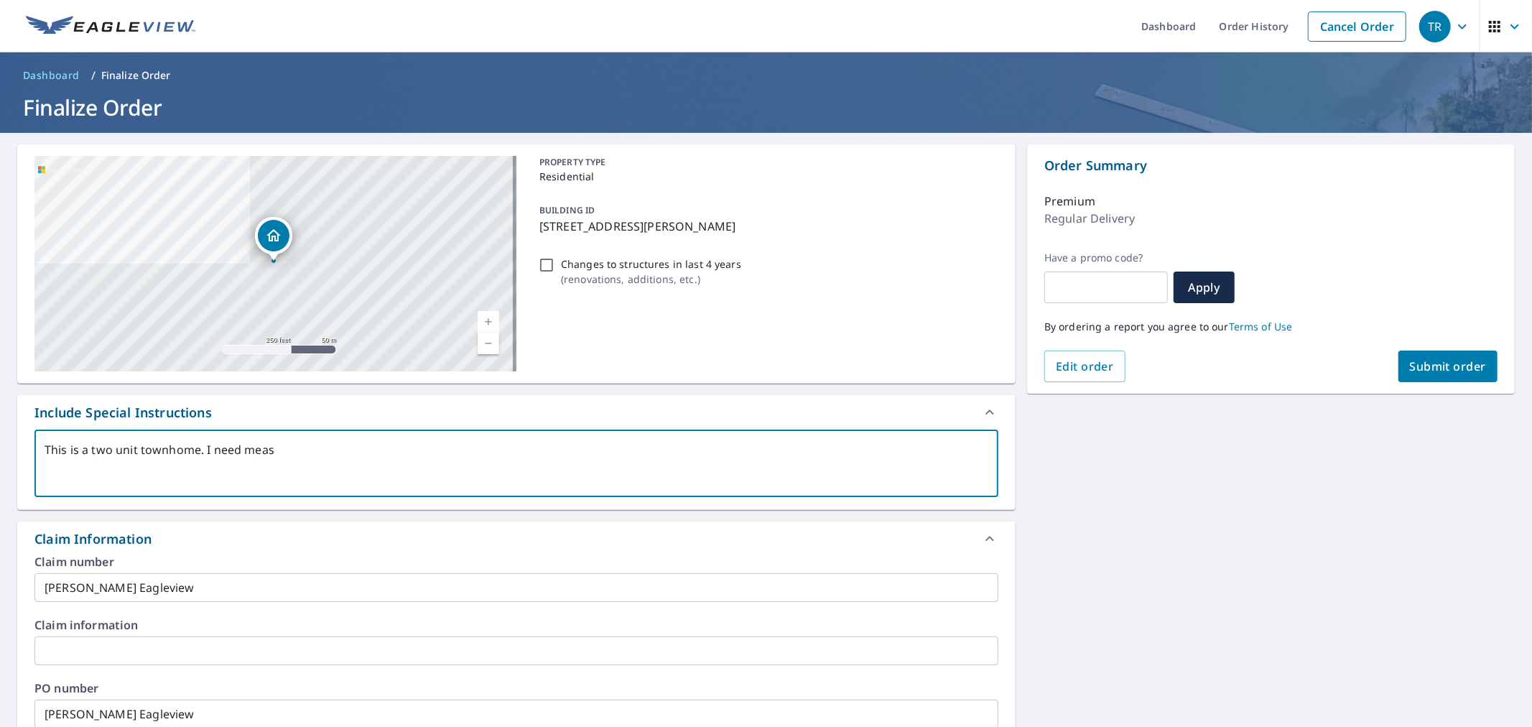
type textarea "This is a two unit townhome. I need measu"
type textarea "x"
type textarea "This is a two unit townhome. I need measur"
type textarea "x"
type textarea "This is a two unit townhome. I need measure"
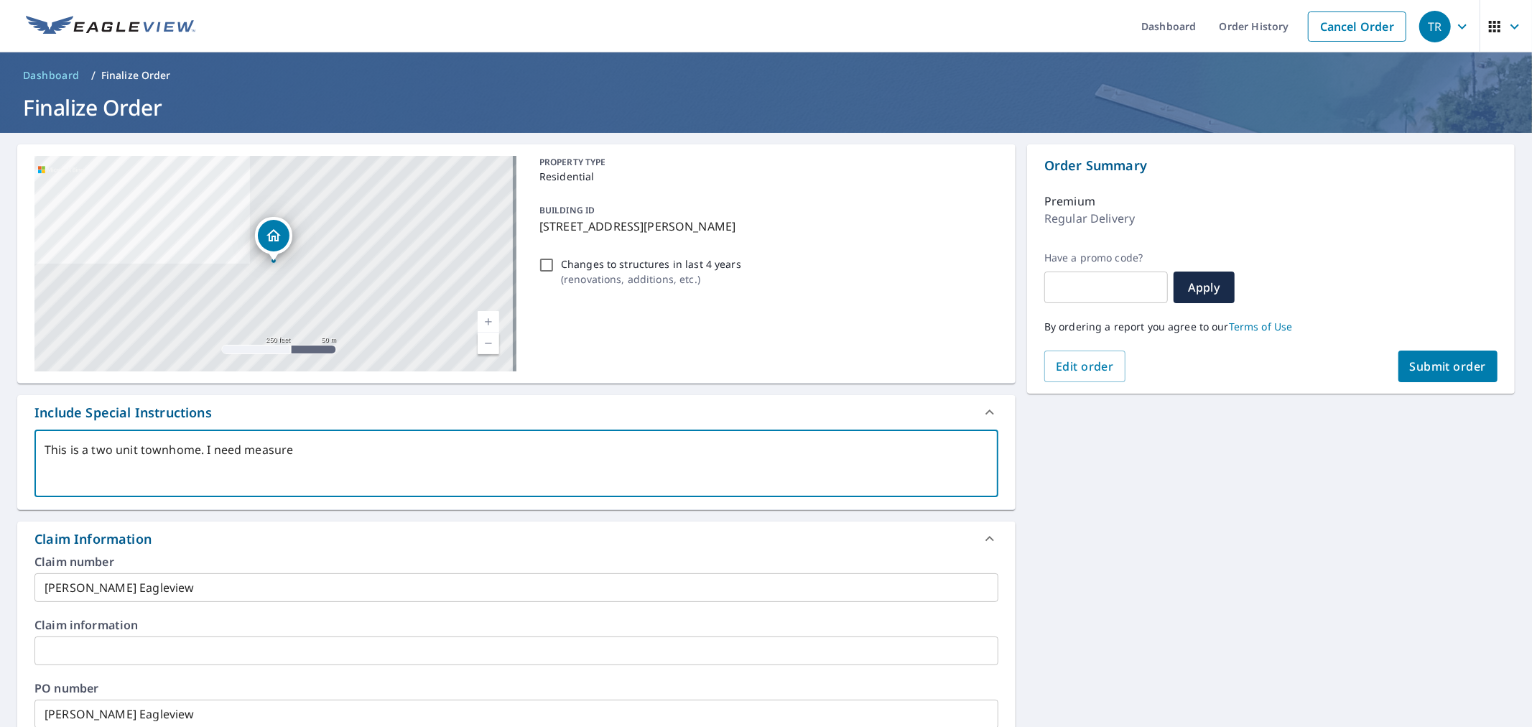
type textarea "x"
type textarea "This is a two unit townhome. I need measurem"
type textarea "x"
type textarea "This is a two unit townhome. I need measureme"
type textarea "x"
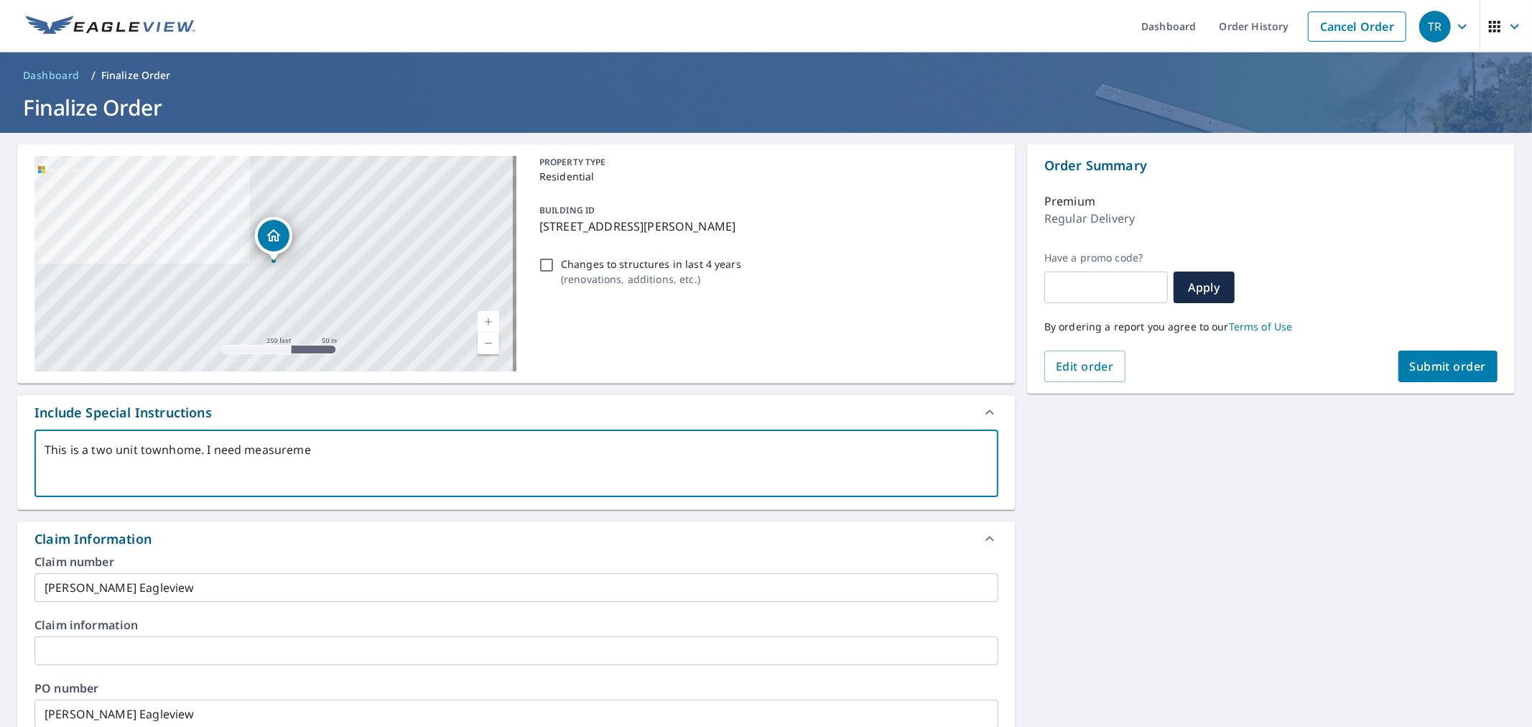
type textarea "This is a two unit townhome. I need measuremen"
type textarea "x"
type textarea "This is a two unit townhome. I need measurement"
type textarea "x"
type textarea "This is a two unit townhome. I need measurements"
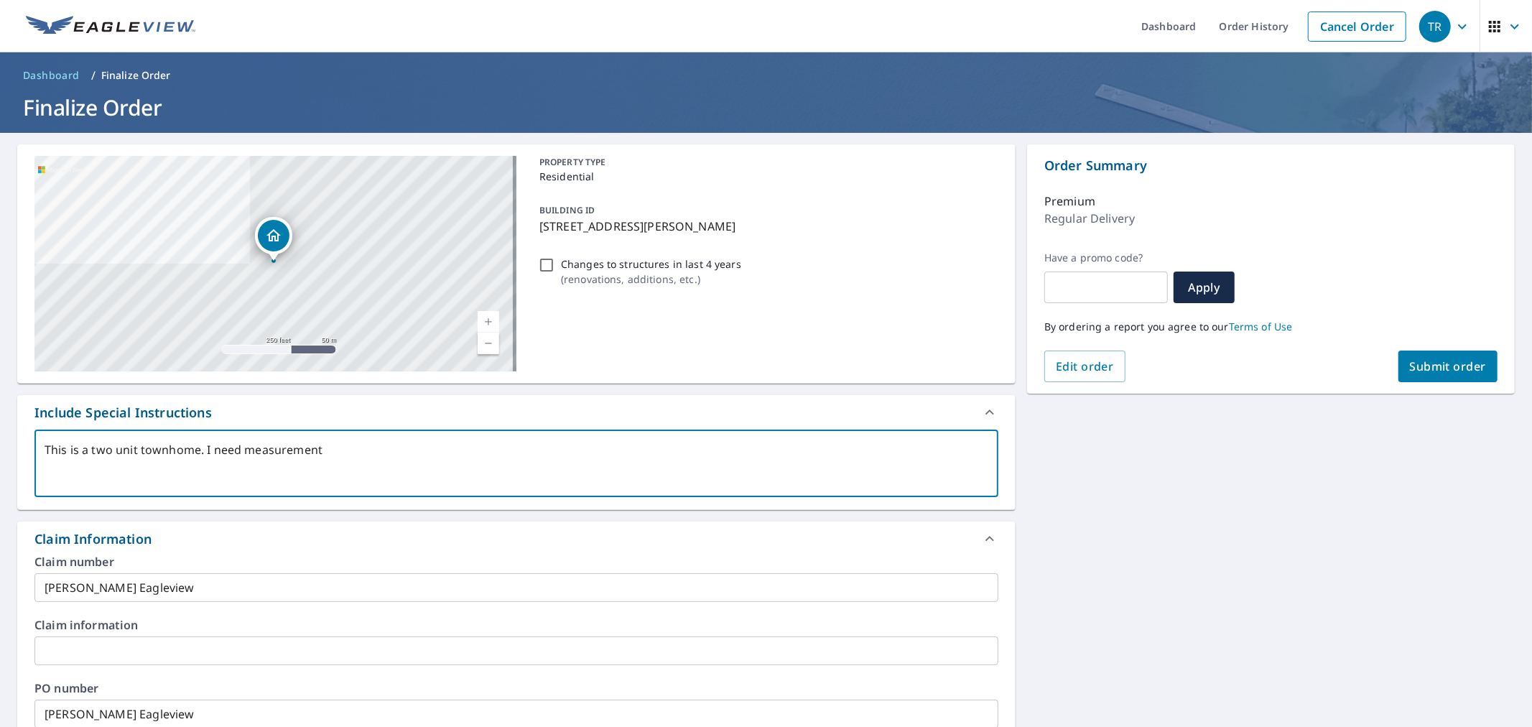
type textarea "x"
type textarea "This is a two unit townhome. I need measurements"
type textarea "x"
type textarea "This is a two unit townhome. I need measurements f"
type textarea "x"
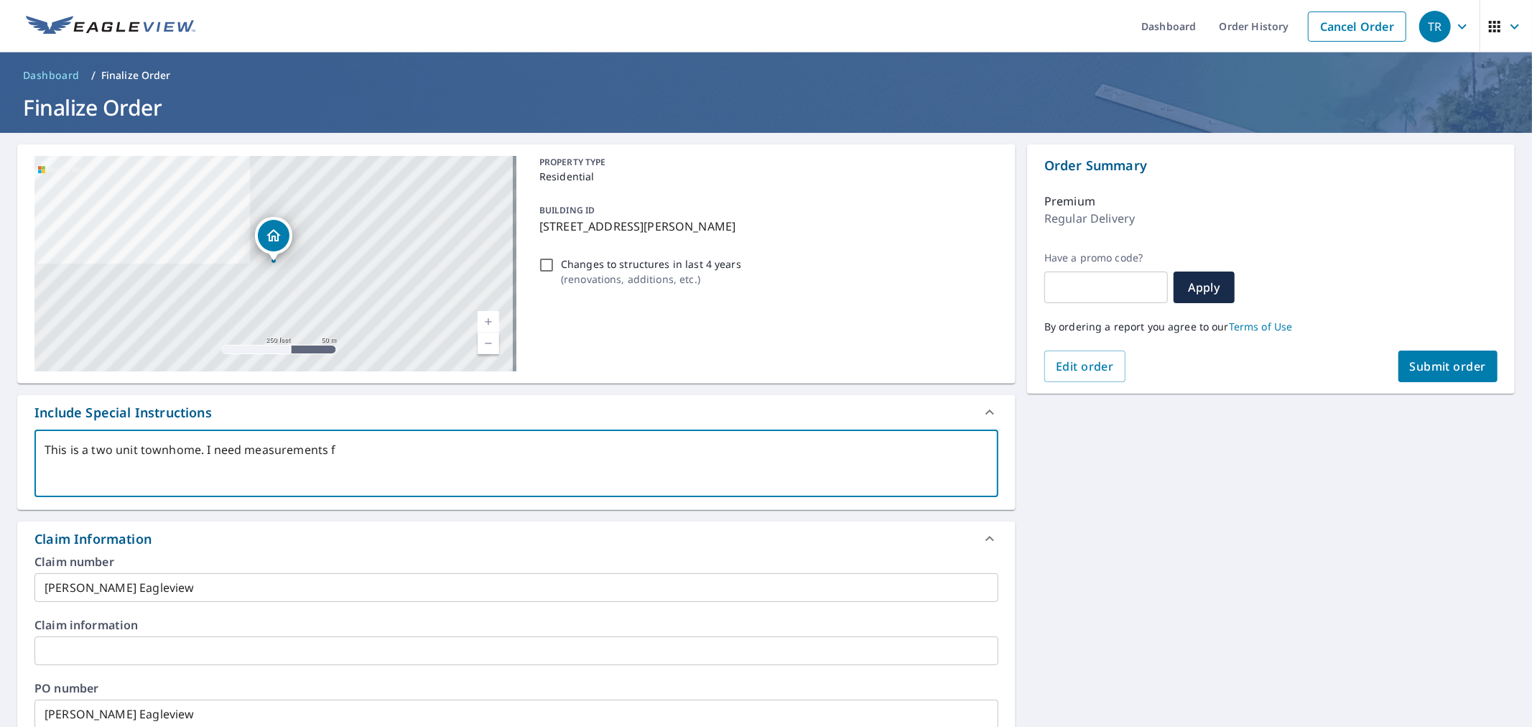
type textarea "This is a two unit townhome. I need measurements fo"
type textarea "x"
type textarea "This is a two unit townhome. I need measurements for"
type textarea "x"
type textarea "This is a two unit townhome. I need measurements for"
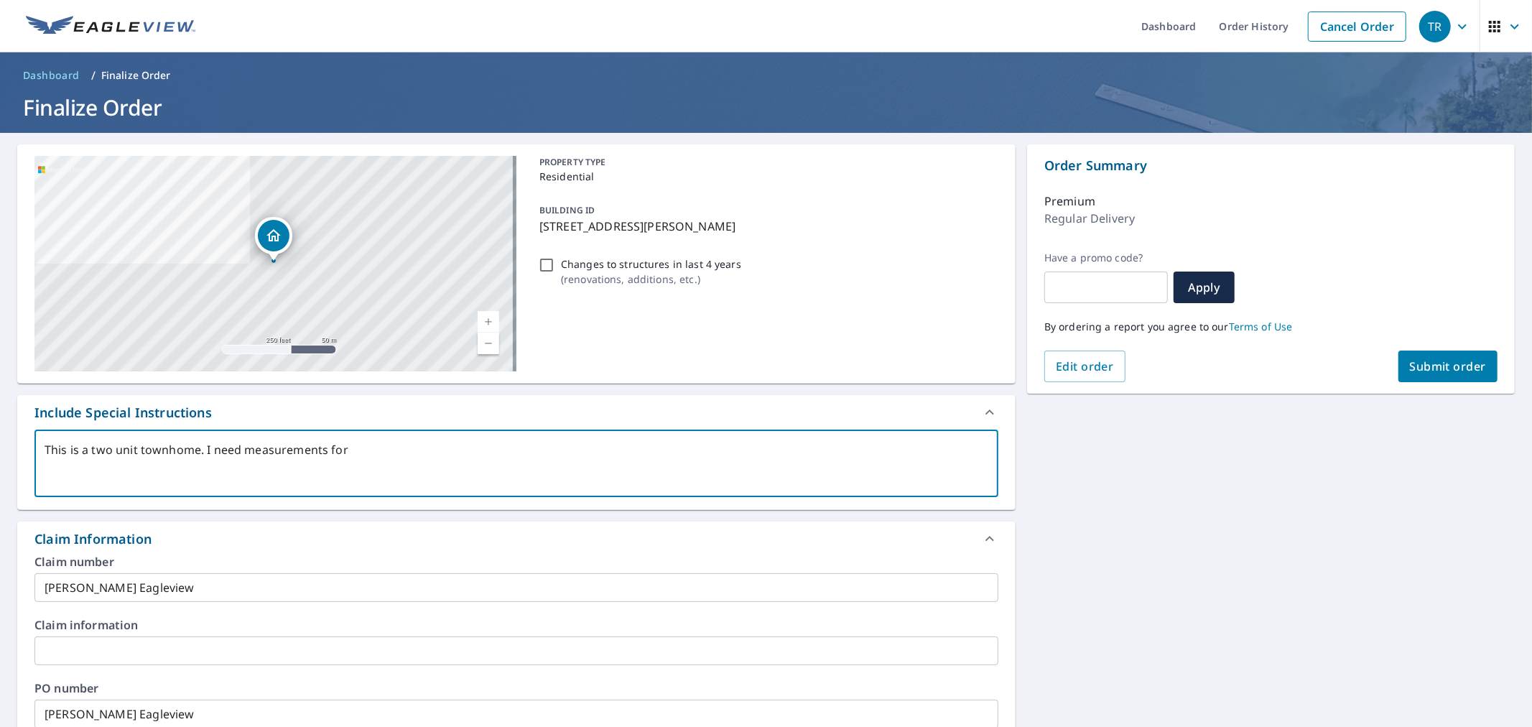
type textarea "x"
type textarea "This is a two unit townhome. I need measurements for t"
type textarea "x"
type textarea "This is a two unit townhome. I need measurements for th"
type textarea "x"
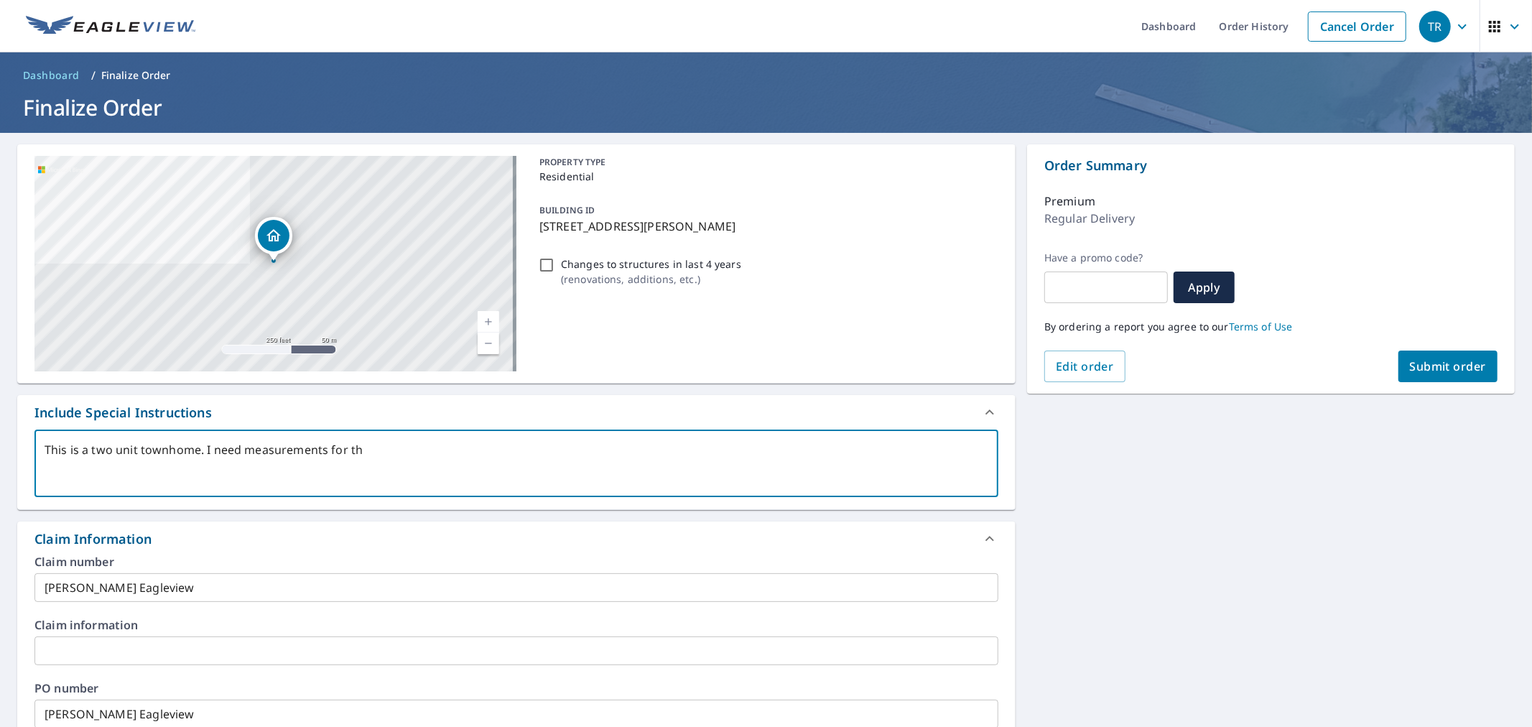
type textarea "This is a two unit townhome. I need measurements for the"
type textarea "x"
type textarea "This is a two unit townhome. I need measurements for the"
type textarea "x"
type textarea "This is a two unit townhome. I need measurements for the h"
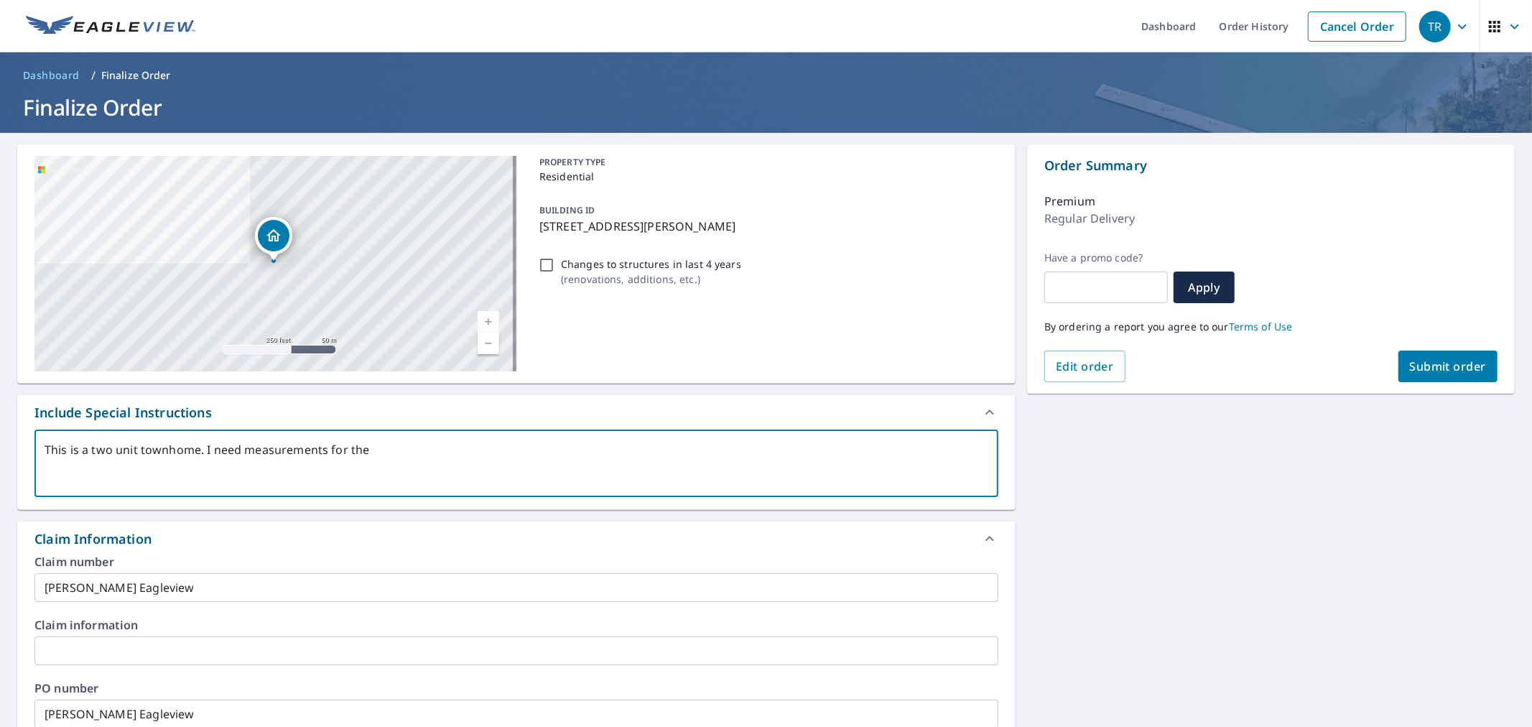
type textarea "x"
type textarea "This is a two unit townhome. I need measurements for the ho"
type textarea "x"
type textarea "This is a two unit townhome. I need measurements for the h"
type textarea "x"
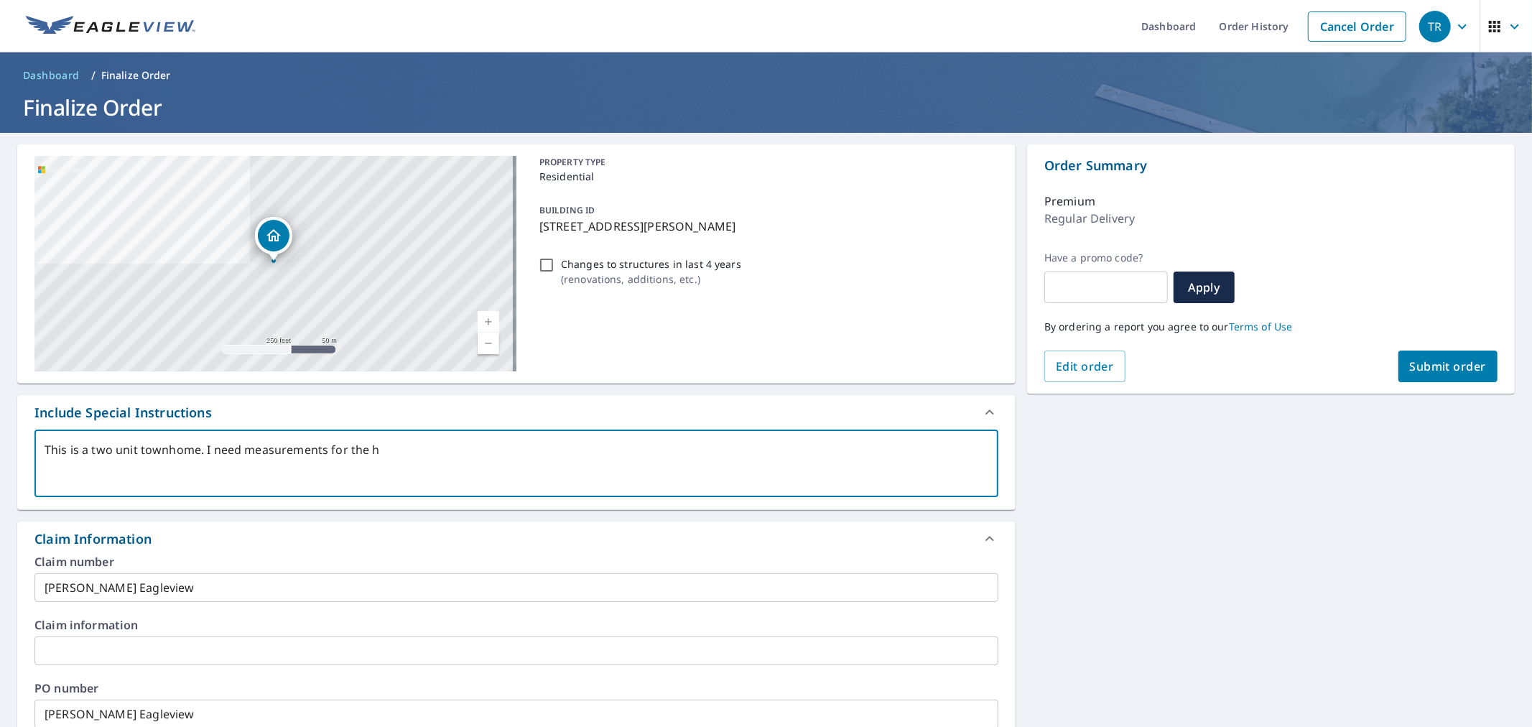
type textarea "This is a two unit townhome. I need measurements for the"
type textarea "x"
type textarea "This is a two unit townhome. I need measurements for the w"
type textarea "x"
type textarea "This is a two unit townhome. I need measurements for the wh"
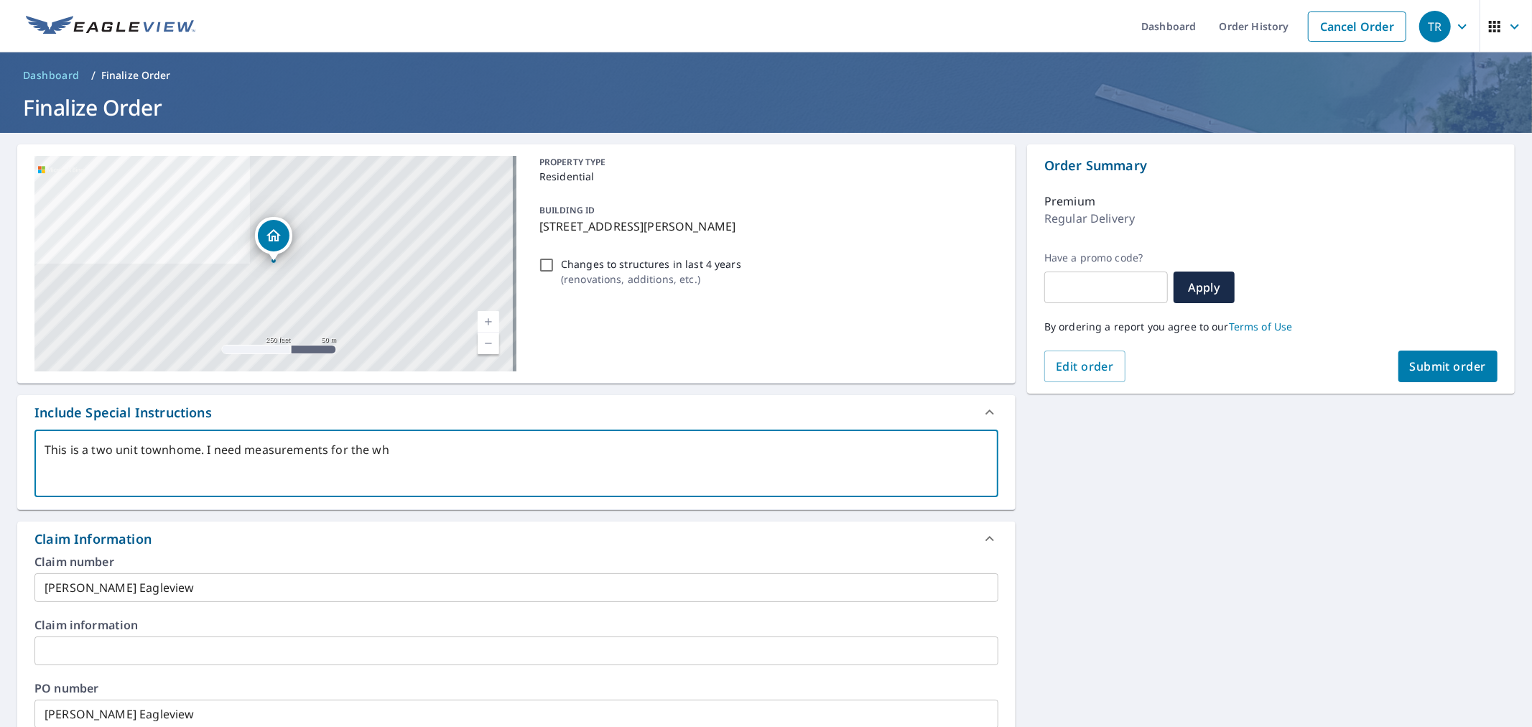
type textarea "x"
type textarea "This is a two unit townhome. I need measurements for the who"
type textarea "x"
type textarea "This is a two unit townhome. I need measurements for the whol"
type textarea "x"
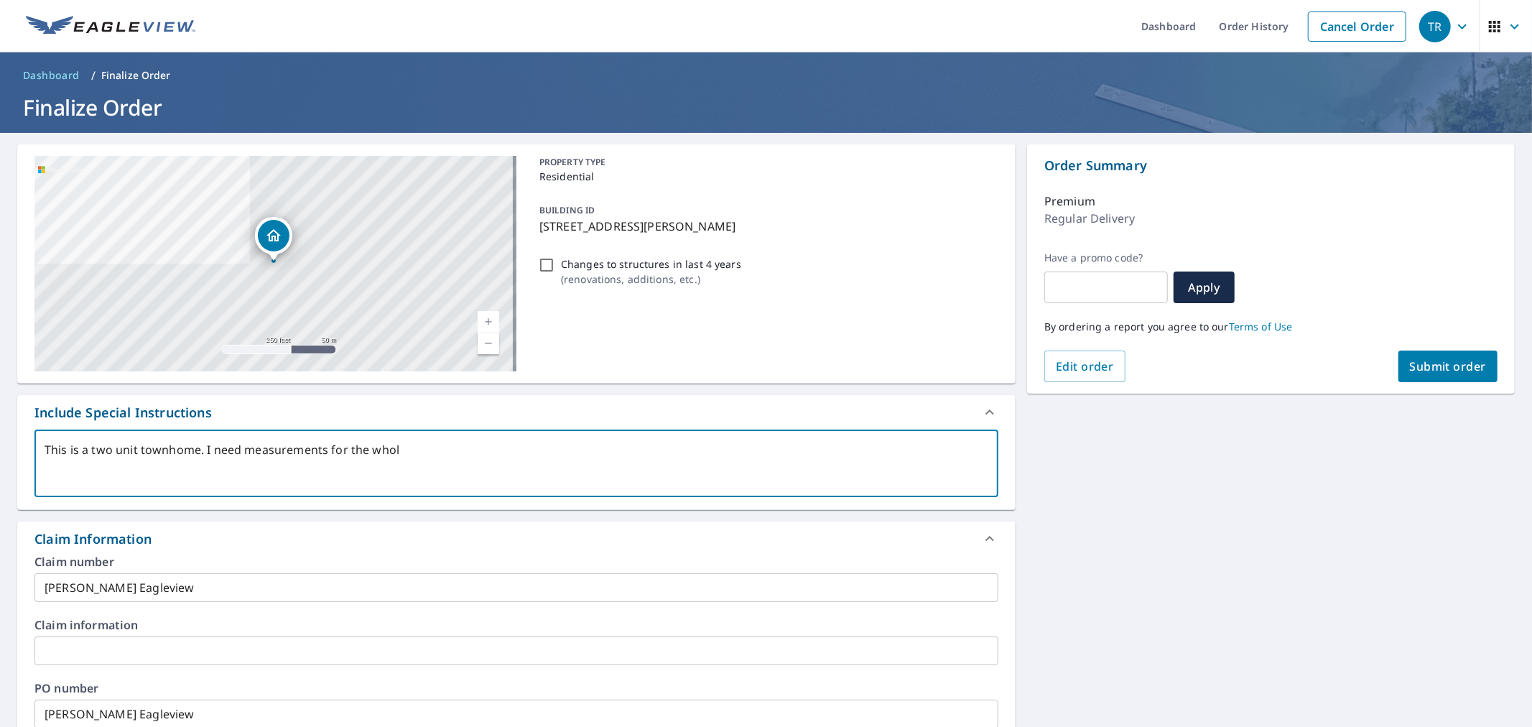
type textarea "This is a two unit townhome. I need measurements for the whole"
type textarea "x"
type textarea "This is a two unit townhome. I need measurements for the whole"
type textarea "x"
type textarea "This is a two unit townhome. I need measurements for the whole b"
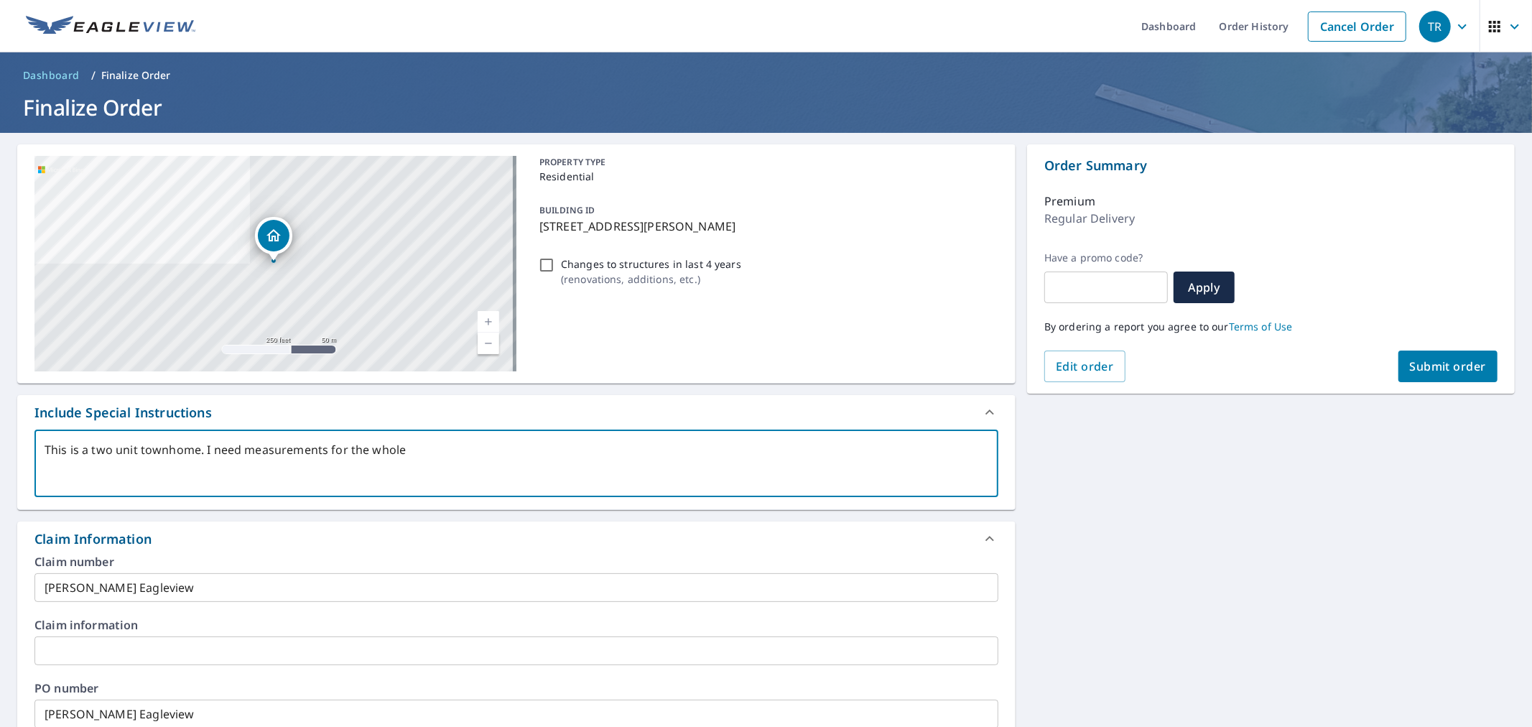
type textarea "x"
type textarea "This is a two unit townhome. I need measurements for the whole bu"
type textarea "x"
type textarea "This is a two unit townhome. I need measurements for the whole [PERSON_NAME]"
type textarea "x"
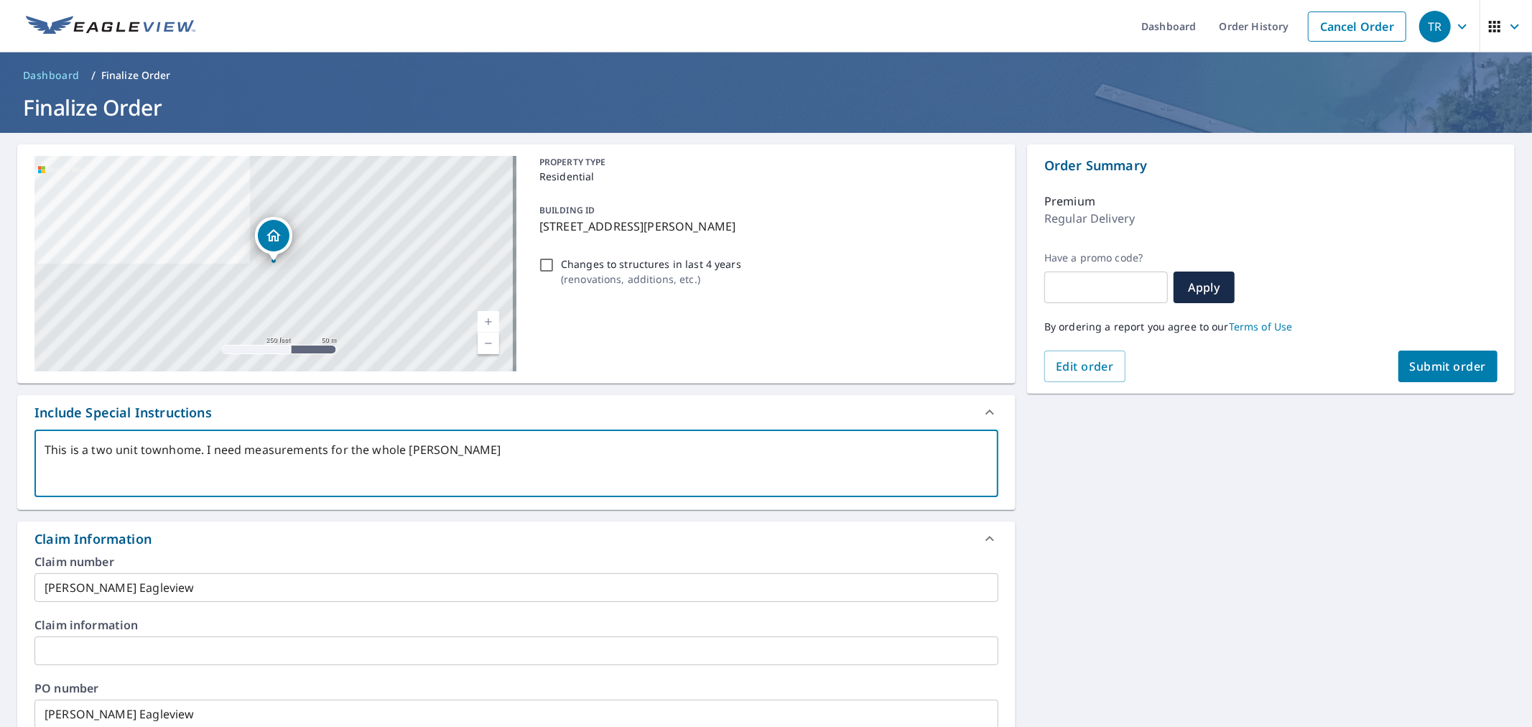
type textarea "This is a two unit townhome. I need measurements for the whole buil"
type textarea "x"
type textarea "This is a two unit townhome. I need measurements for the whole build"
type textarea "x"
type textarea "This is a two unit townhome. I need measurements for the whole buildi"
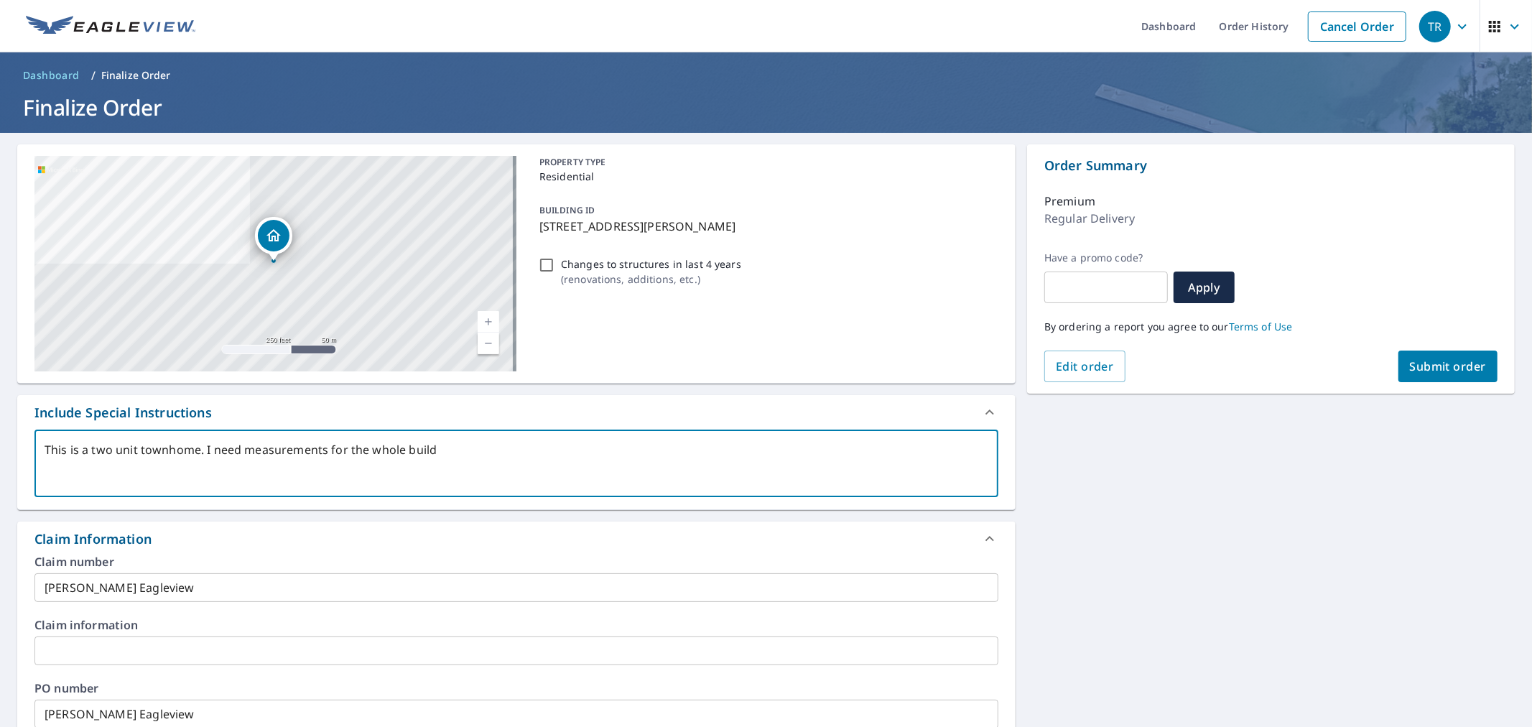
type textarea "x"
type textarea "This is a two unit townhome. I need measurements for the whole buildin"
type textarea "x"
type textarea "This is a two unit townhome. I need measurements for the whole building"
type textarea "x"
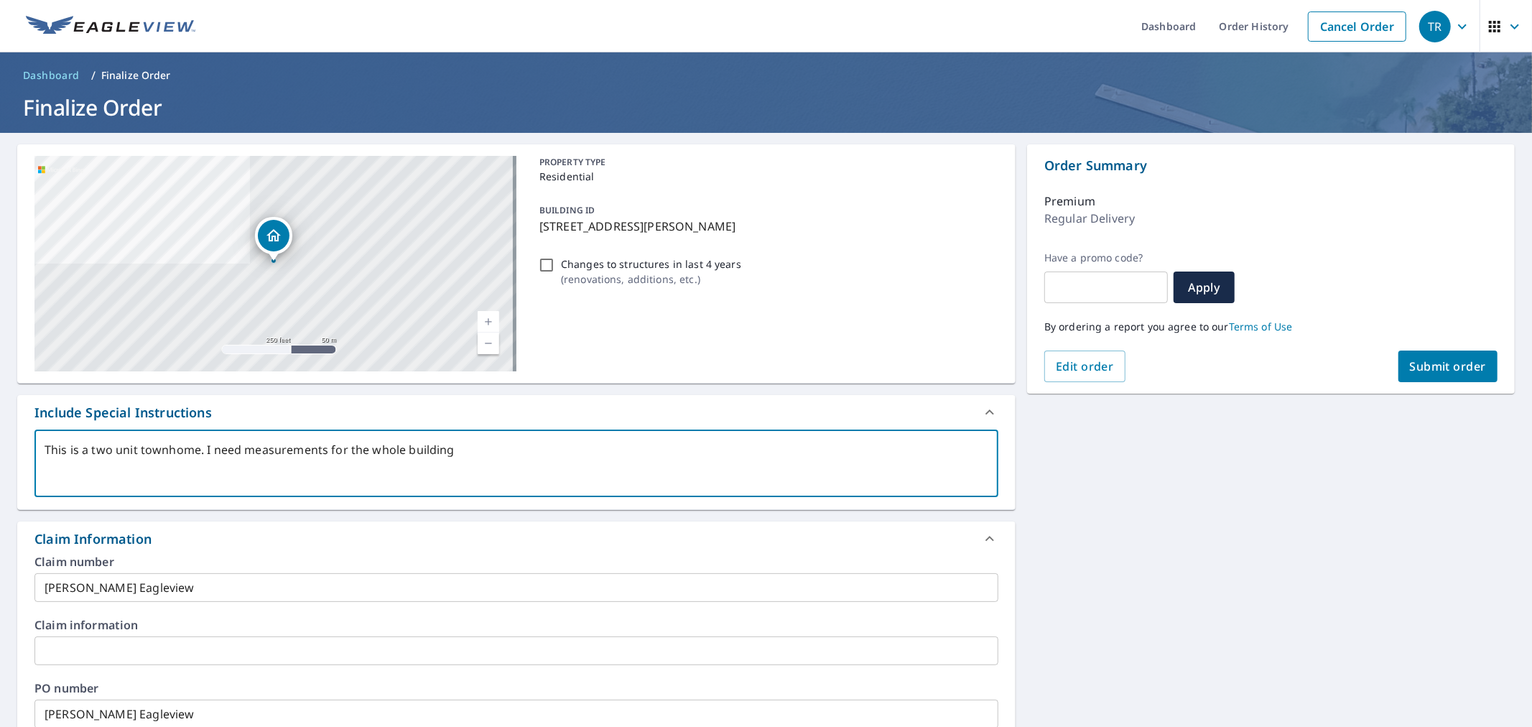
type textarea "This is a two unit townhome. I need measurements for the whole building"
click at [1398, 352] on button "Submit order" at bounding box center [1448, 366] width 100 height 32
type textarea "x"
